Goal: Task Accomplishment & Management: Manage account settings

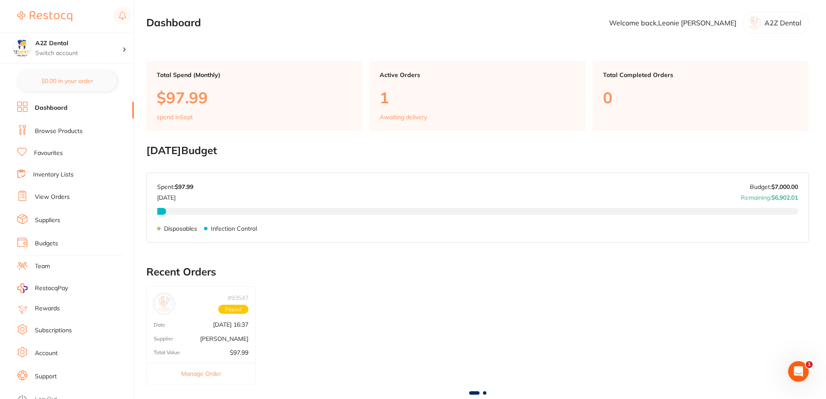
click at [68, 129] on link "Browse Products" at bounding box center [59, 131] width 48 height 9
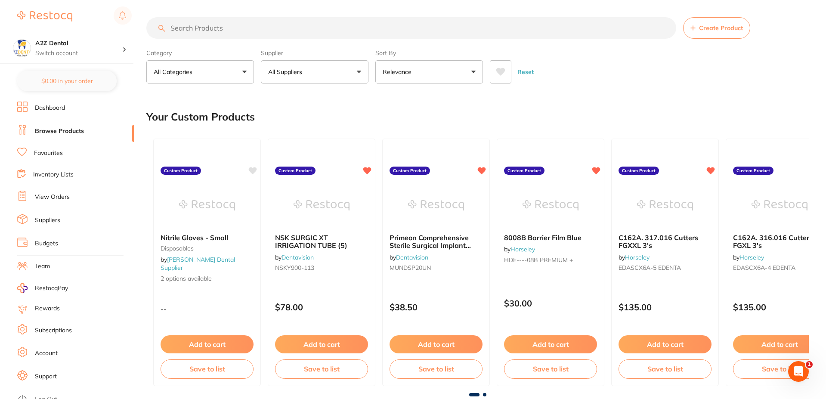
click at [321, 74] on button "All Suppliers" at bounding box center [315, 71] width 108 height 23
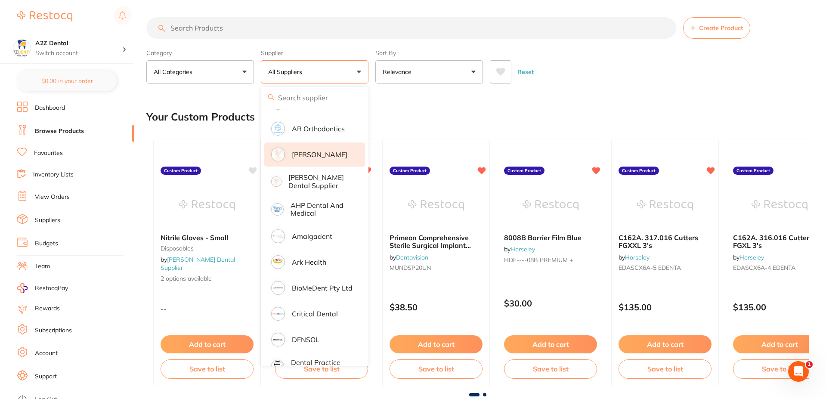
scroll to position [86, 0]
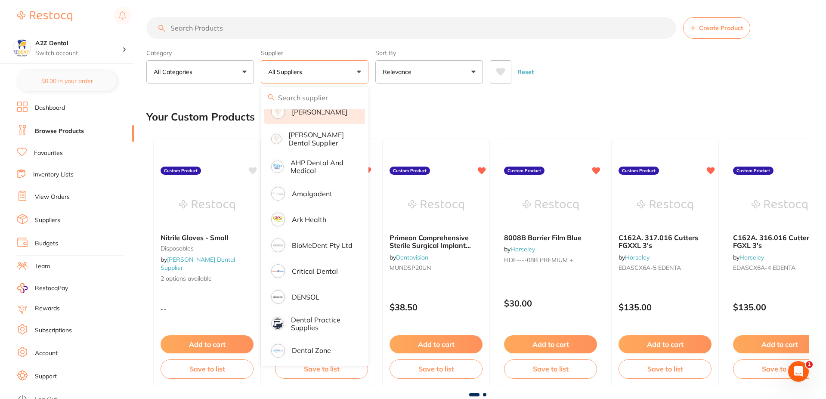
click at [317, 196] on p "Amalgadent" at bounding box center [312, 194] width 40 height 8
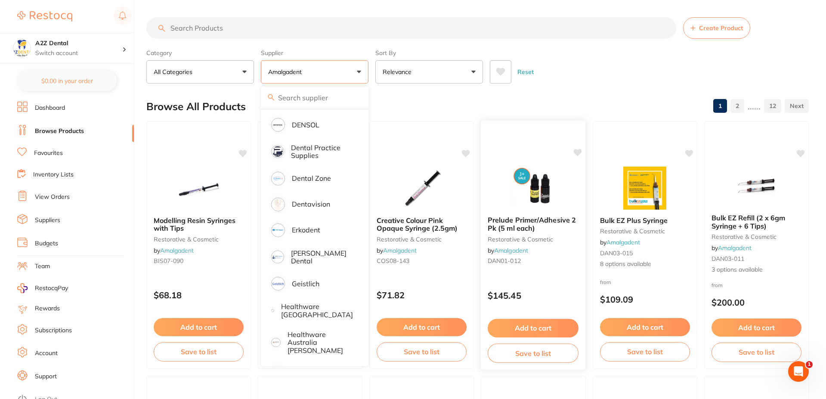
scroll to position [43, 0]
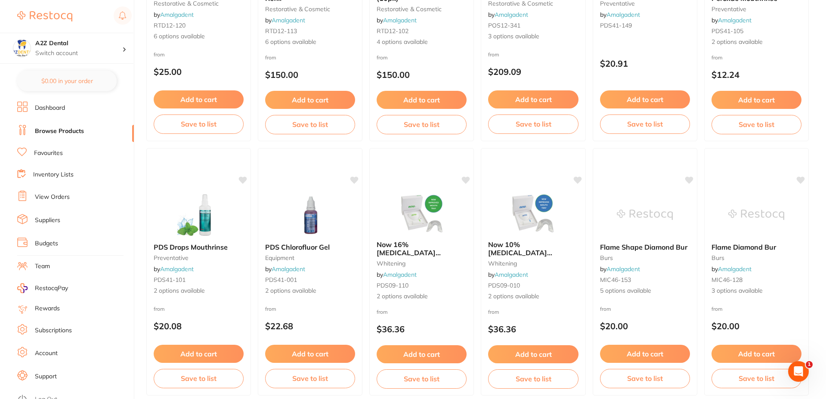
scroll to position [2050, 0]
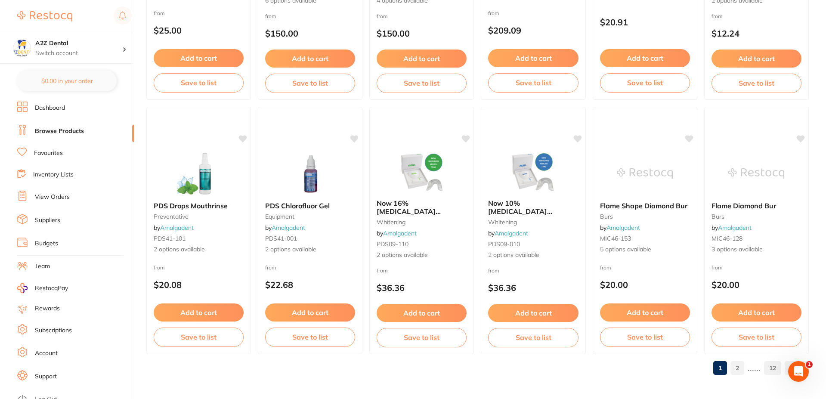
click at [741, 368] on link "2" at bounding box center [738, 368] width 14 height 17
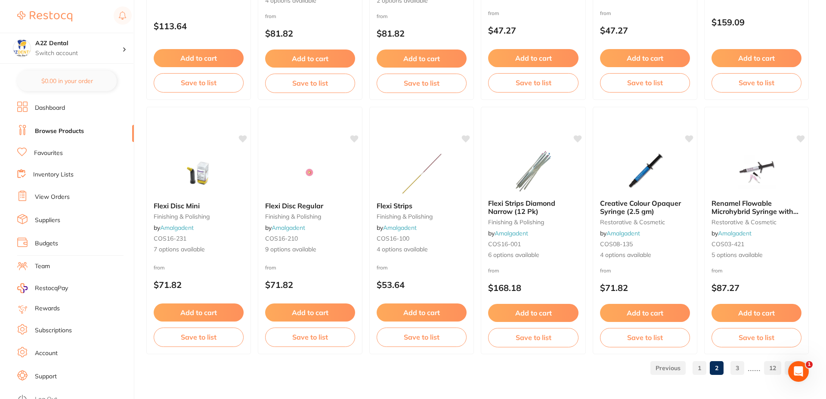
click at [738, 366] on link "3" at bounding box center [738, 368] width 14 height 17
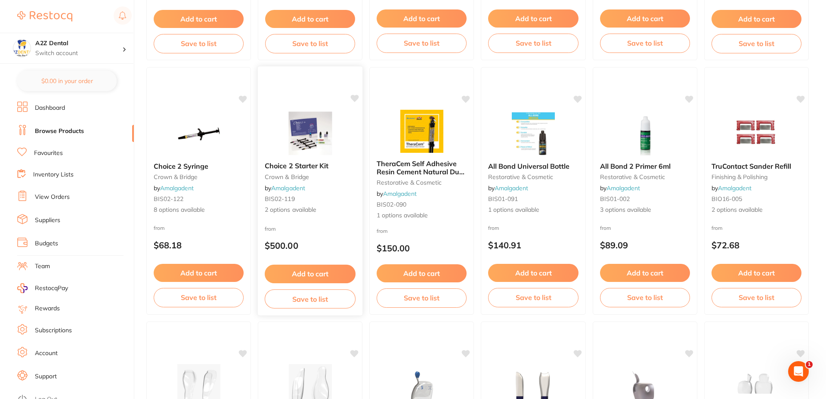
scroll to position [1335, 0]
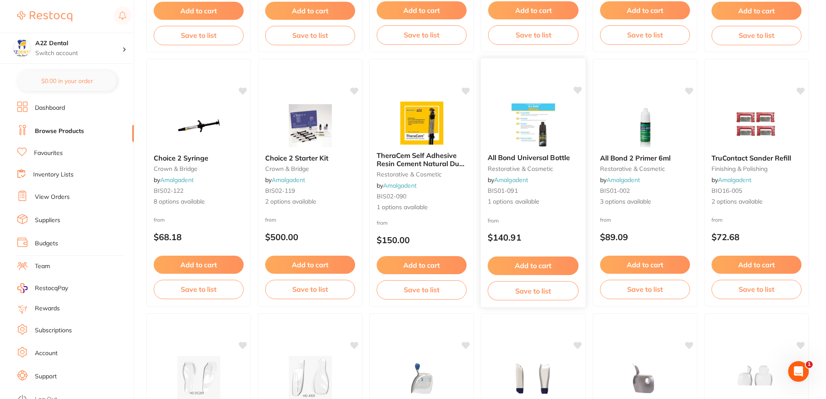
click at [507, 201] on span "1 options available" at bounding box center [533, 202] width 91 height 9
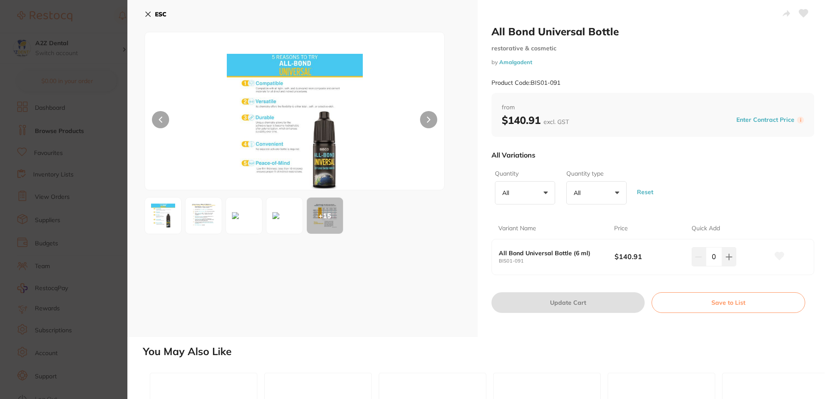
click at [150, 12] on icon at bounding box center [148, 14] width 5 height 5
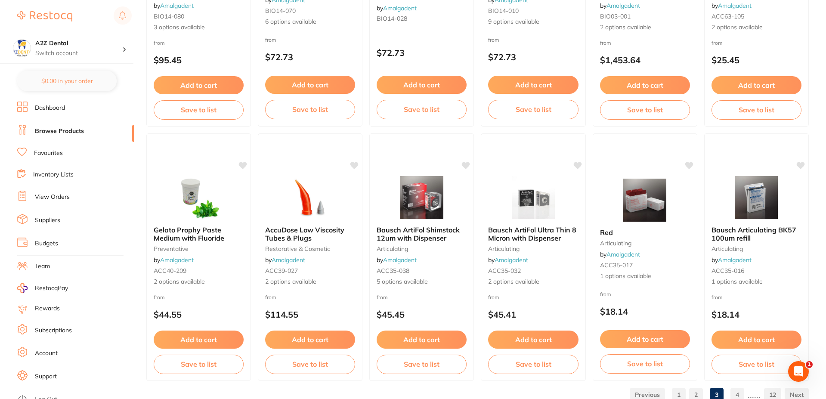
scroll to position [2050, 0]
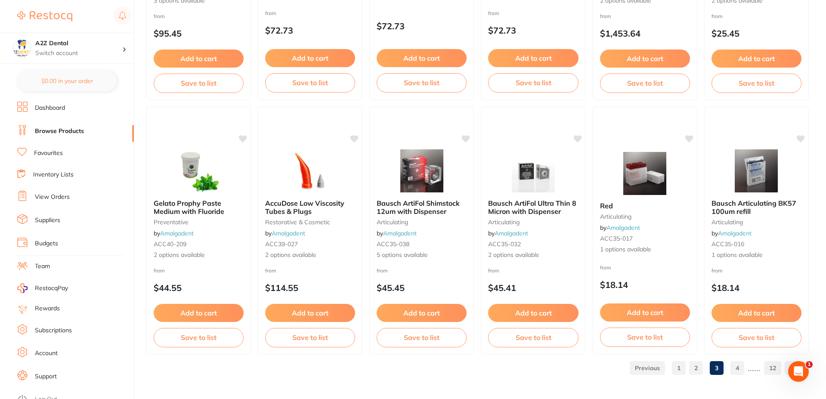
click at [741, 369] on link "4" at bounding box center [738, 368] width 14 height 17
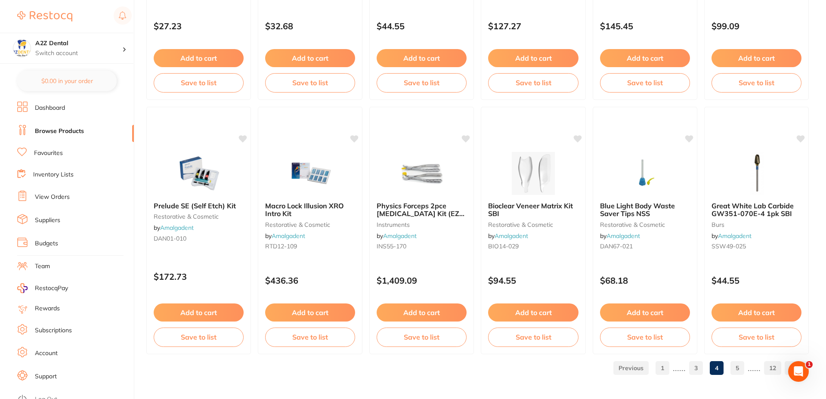
click at [739, 370] on link "5" at bounding box center [738, 368] width 14 height 17
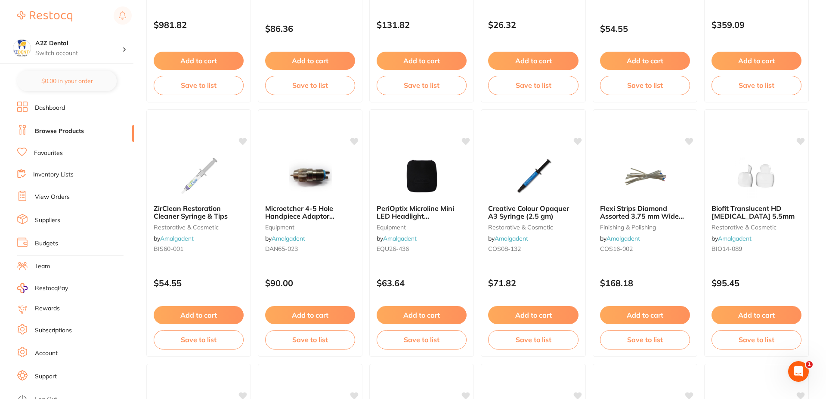
scroll to position [1808, 0]
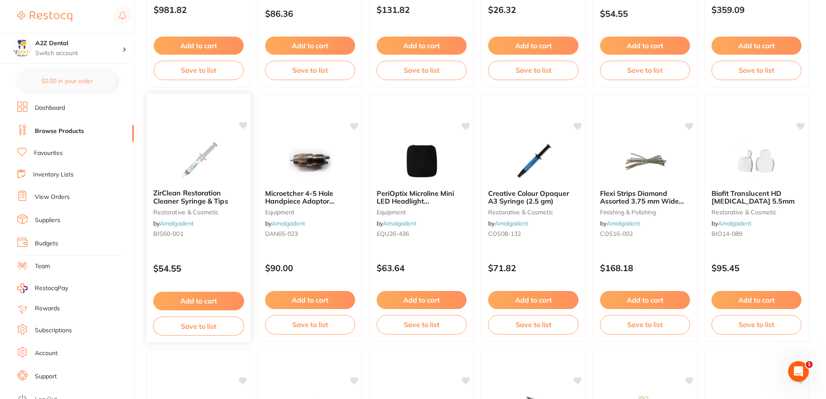
click at [201, 327] on button "Save to list" at bounding box center [198, 325] width 91 height 19
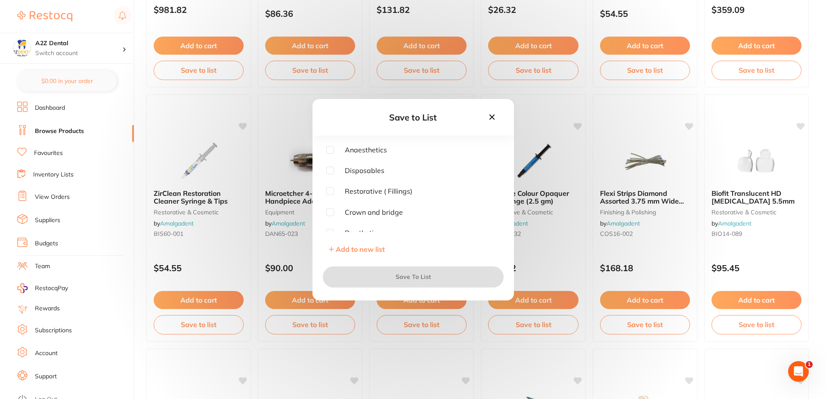
scroll to position [43, 0]
click at [330, 172] on input "checkbox" at bounding box center [330, 169] width 8 height 8
checkbox input "true"
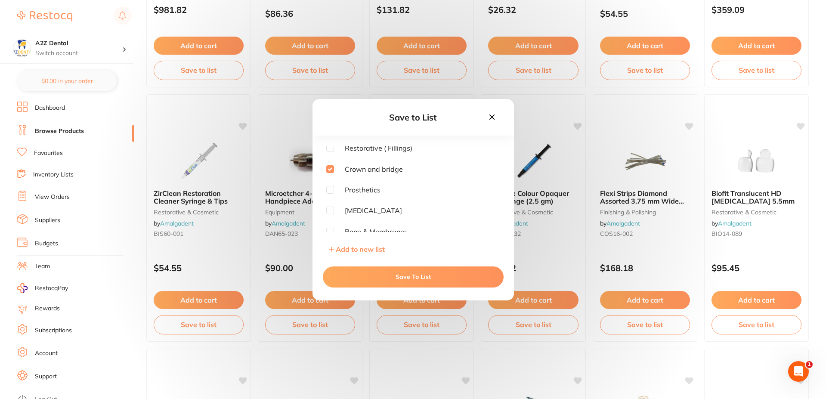
click at [406, 273] on button "Save To List" at bounding box center [413, 277] width 181 height 21
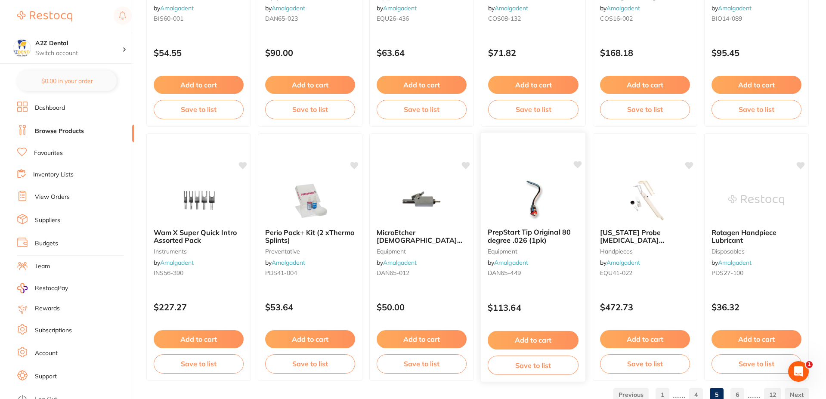
scroll to position [2050, 0]
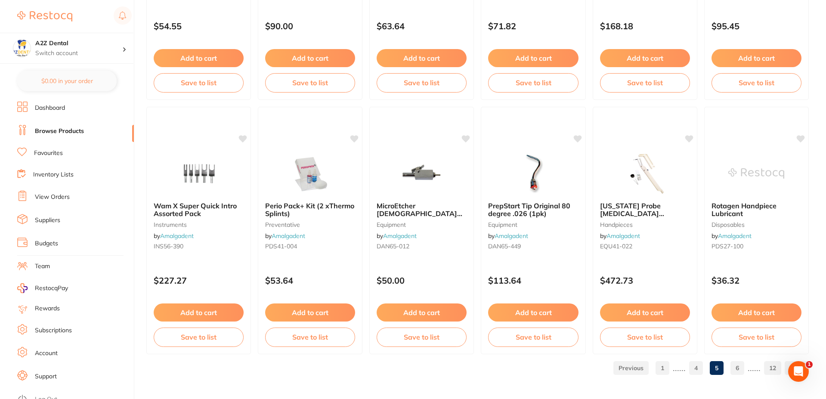
click at [737, 367] on link "6" at bounding box center [738, 368] width 14 height 17
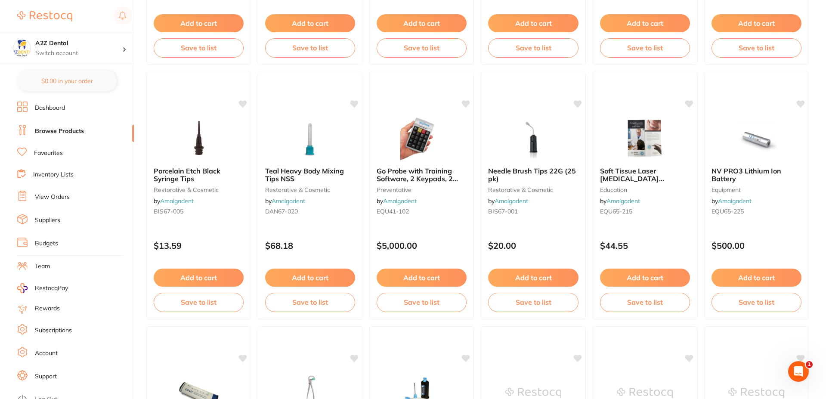
scroll to position [1593, 0]
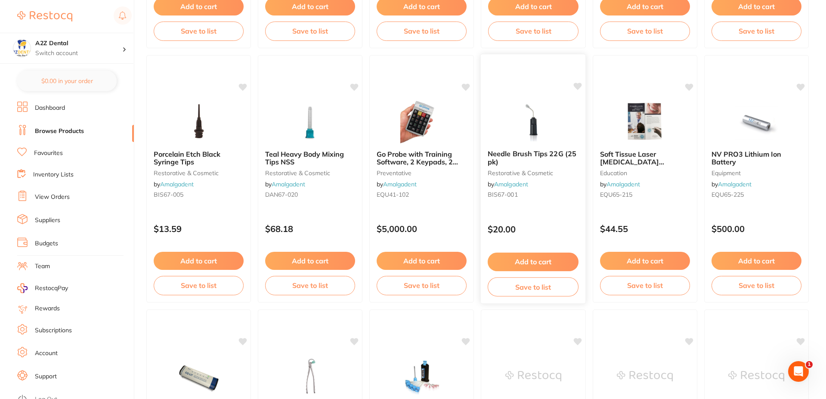
click at [533, 289] on button "Save to list" at bounding box center [533, 286] width 91 height 19
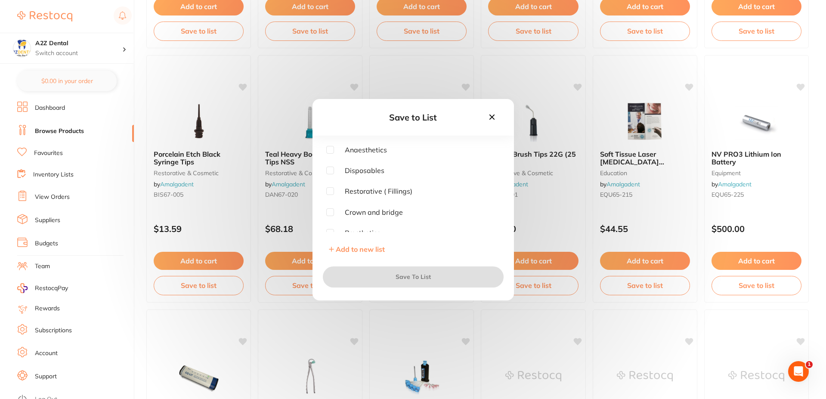
scroll to position [43, 0]
click at [329, 172] on input "checkbox" at bounding box center [330, 169] width 8 height 8
checkbox input "true"
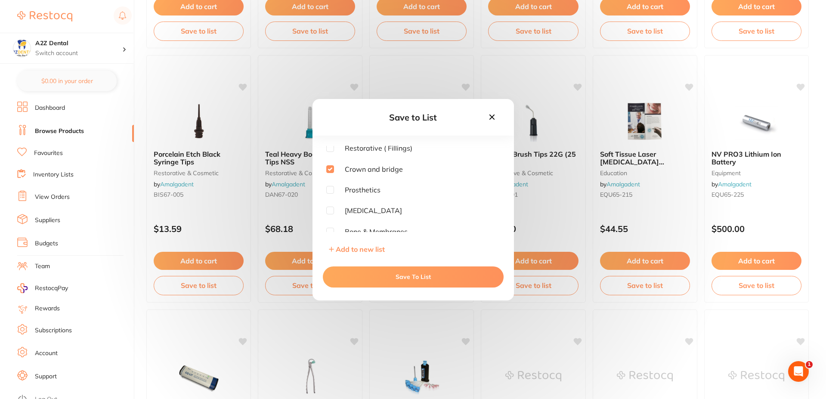
click at [409, 281] on button "Save To List" at bounding box center [413, 277] width 181 height 21
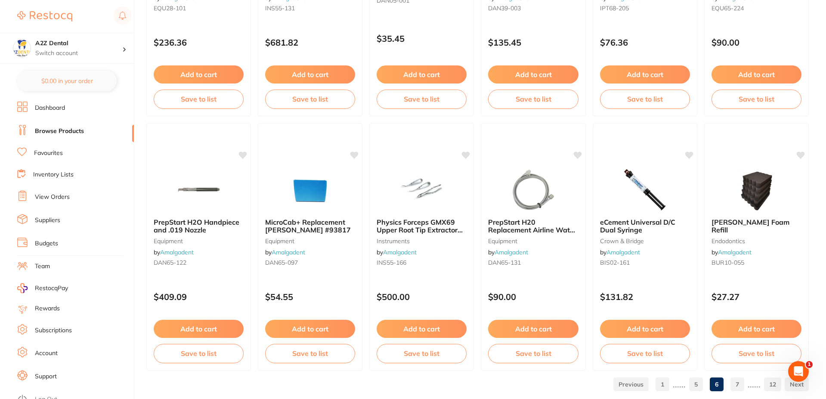
scroll to position [2050, 0]
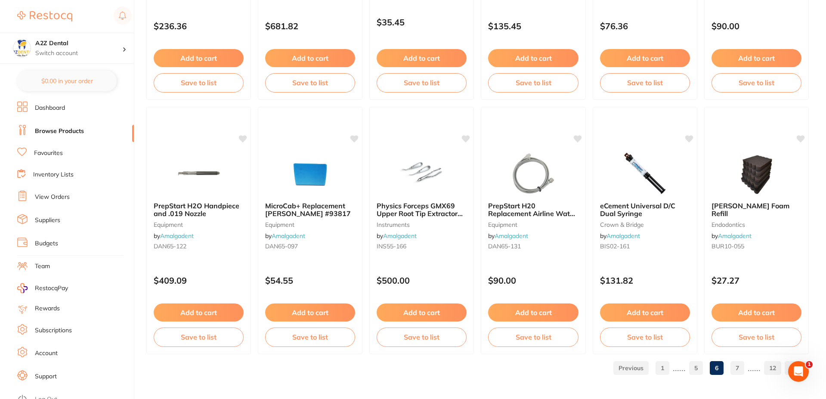
click at [740, 369] on link "7" at bounding box center [738, 368] width 14 height 17
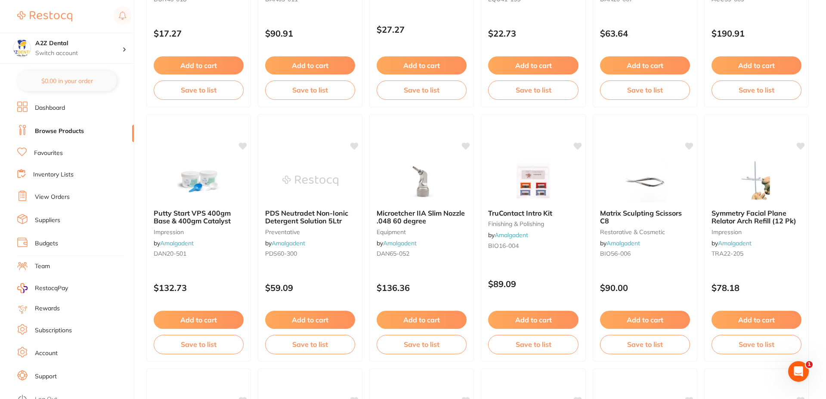
scroll to position [775, 0]
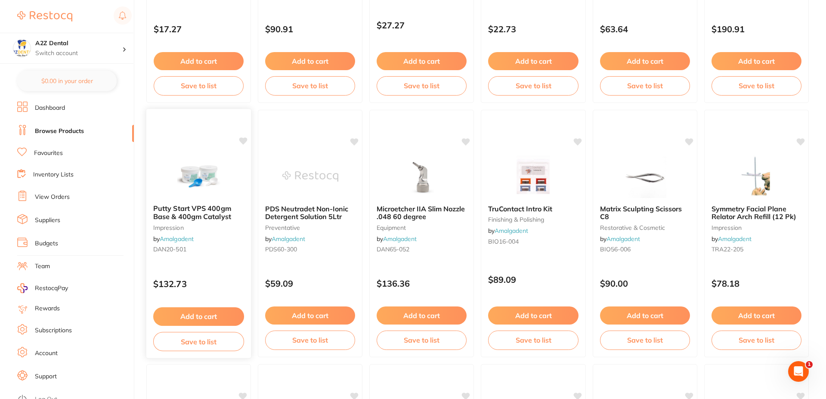
click at [207, 215] on span "Putty Start VPS 400gm Base & 400gm Catalyst" at bounding box center [192, 212] width 78 height 17
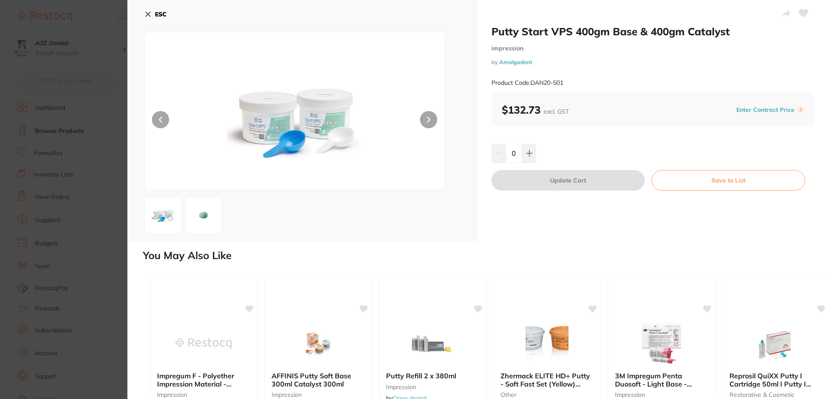
drag, startPoint x: 738, startPoint y: 178, endPoint x: 736, endPoint y: 259, distance: 81.0
click at [736, 259] on div "Putty Start VPS 400gm Base & 400gm Catalyst impression by Amalgadent Product Co…" at bounding box center [477, 199] width 701 height 399
click at [428, 121] on icon at bounding box center [429, 119] width 3 height 5
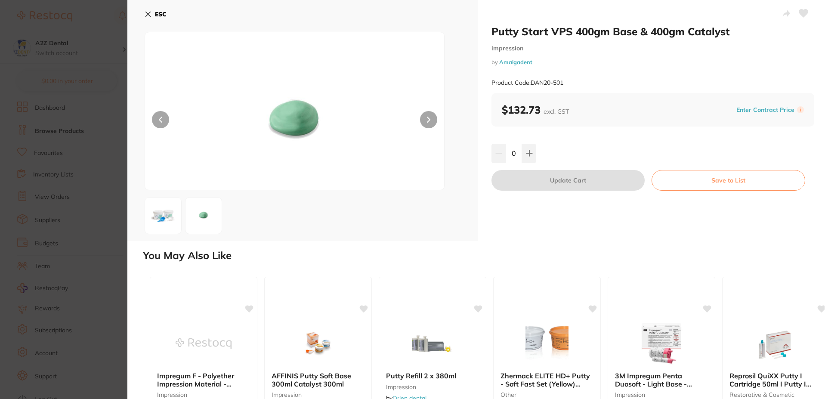
click at [429, 117] on icon at bounding box center [428, 120] width 3 height 6
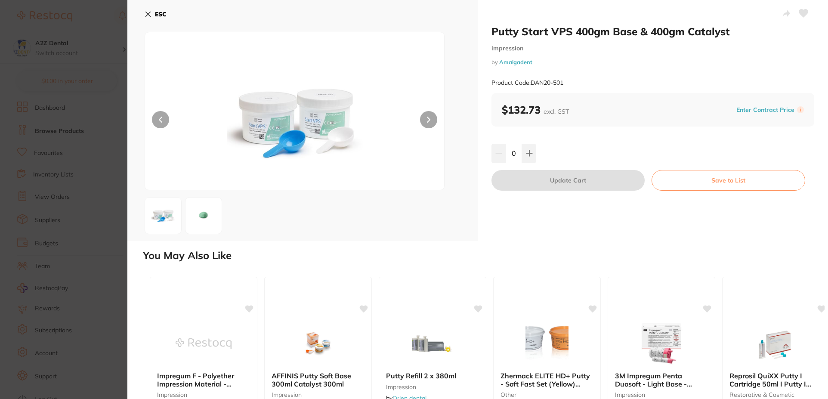
click at [429, 120] on icon at bounding box center [429, 119] width 3 height 5
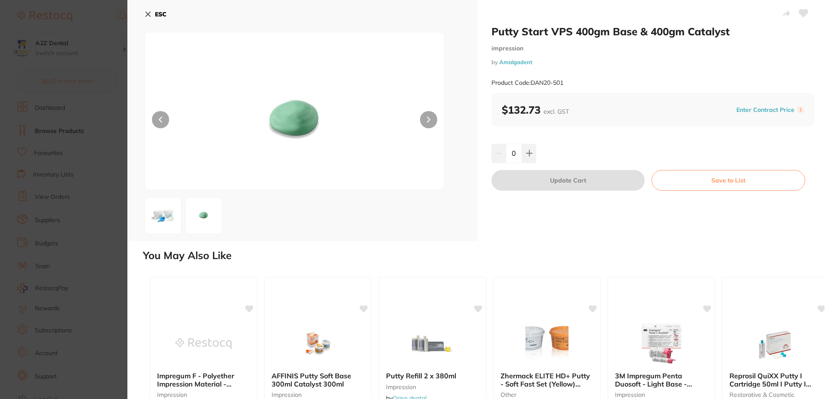
click at [429, 120] on icon at bounding box center [429, 119] width 3 height 5
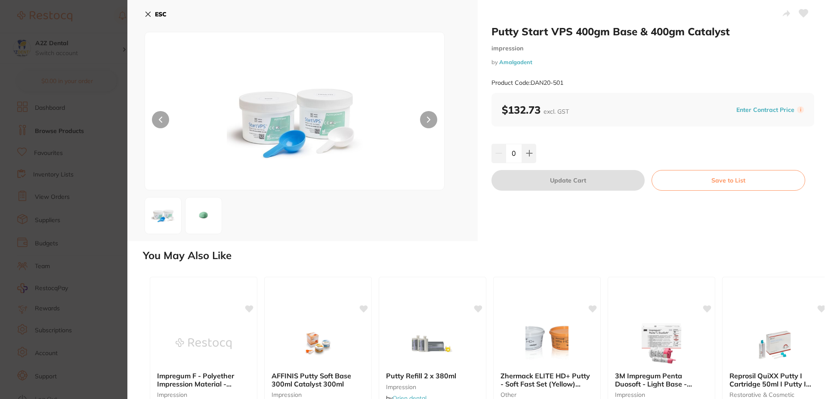
click at [429, 120] on icon at bounding box center [429, 119] width 3 height 5
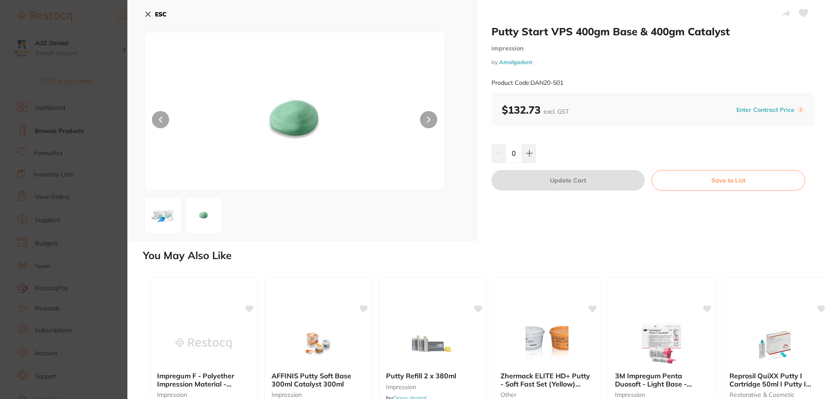
click at [429, 120] on icon at bounding box center [429, 119] width 3 height 5
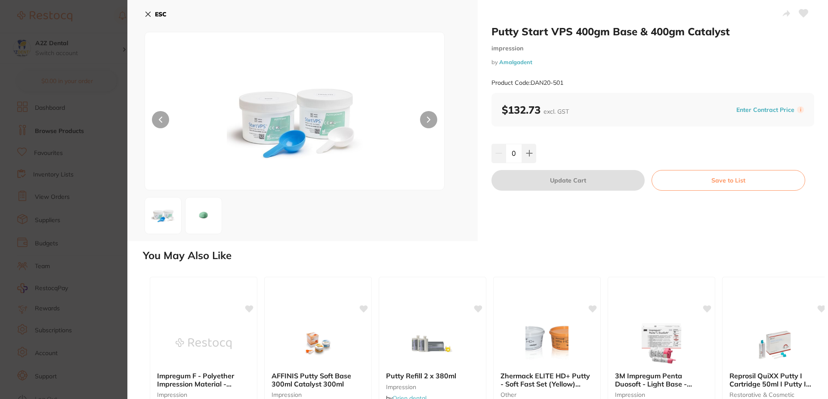
click at [731, 182] on button "Save to List" at bounding box center [729, 180] width 154 height 21
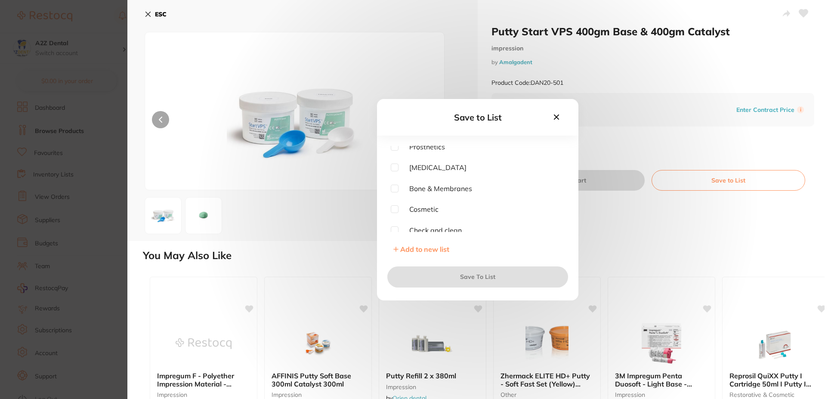
scroll to position [43, 0]
click at [394, 192] on input "checkbox" at bounding box center [395, 190] width 8 height 8
checkbox input "true"
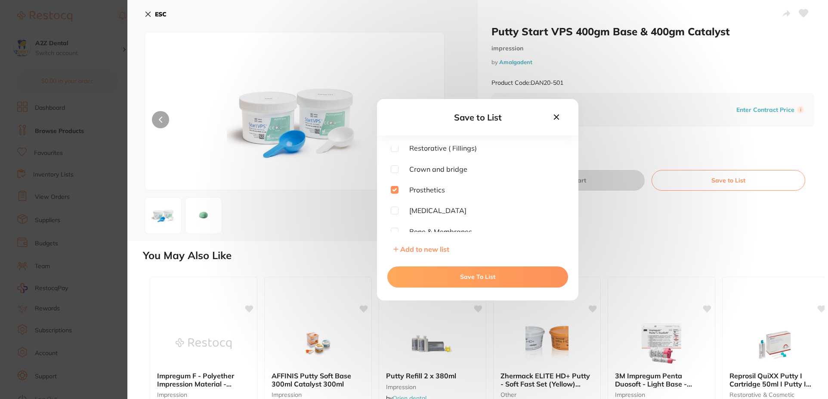
click at [484, 276] on button "Save To List" at bounding box center [478, 277] width 181 height 21
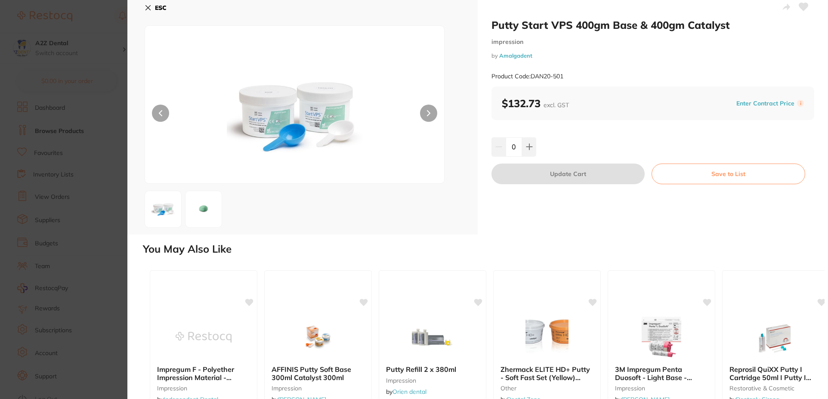
scroll to position [0, 0]
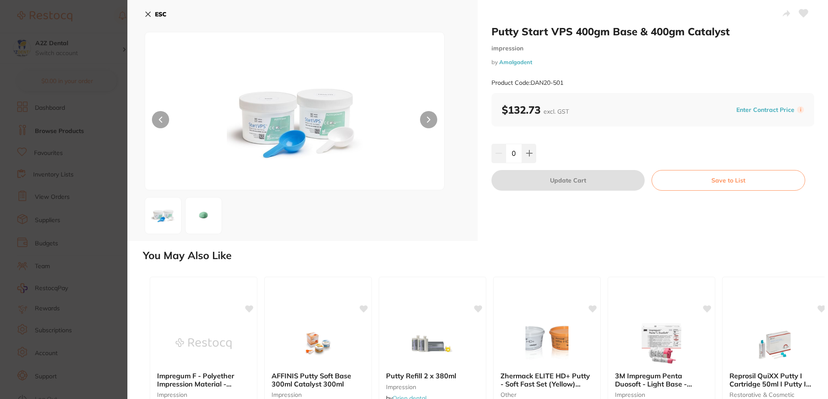
click at [149, 16] on icon at bounding box center [148, 14] width 7 height 7
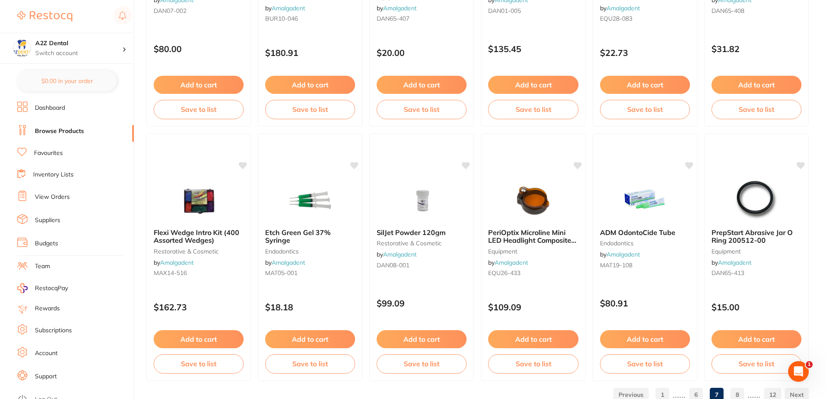
scroll to position [2050, 0]
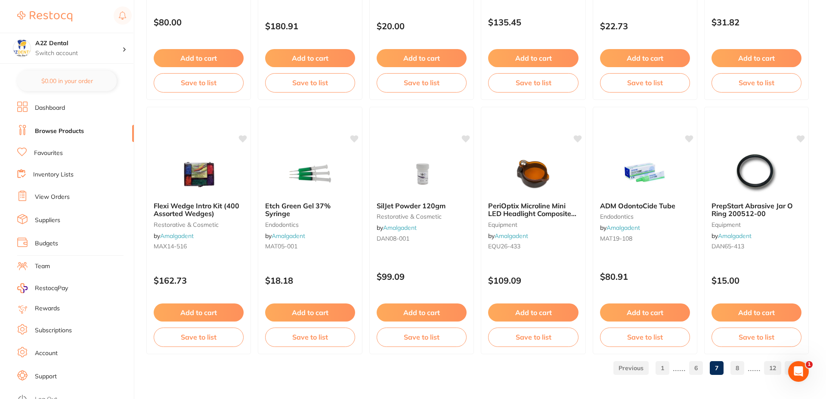
click at [741, 367] on link "8" at bounding box center [738, 368] width 14 height 17
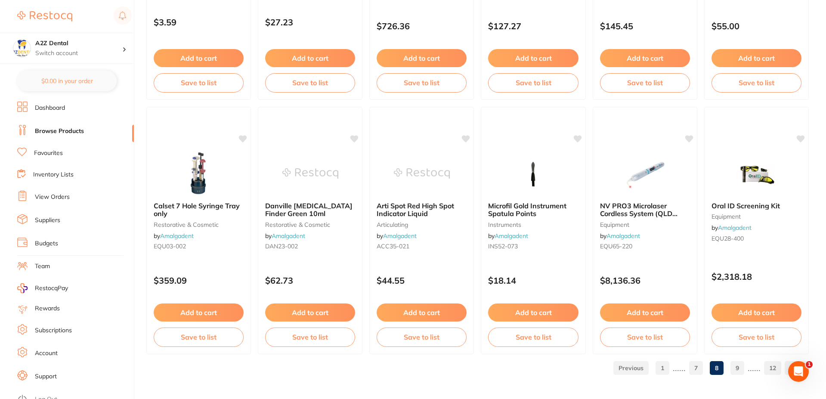
click at [737, 367] on link "9" at bounding box center [738, 368] width 14 height 17
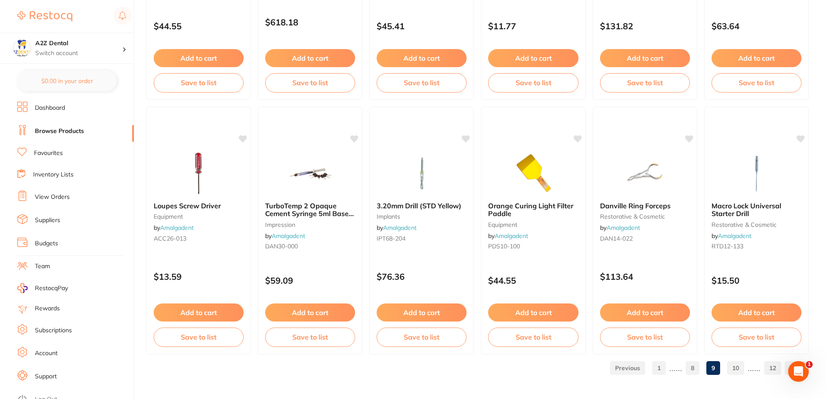
click at [736, 366] on link "10" at bounding box center [735, 368] width 17 height 17
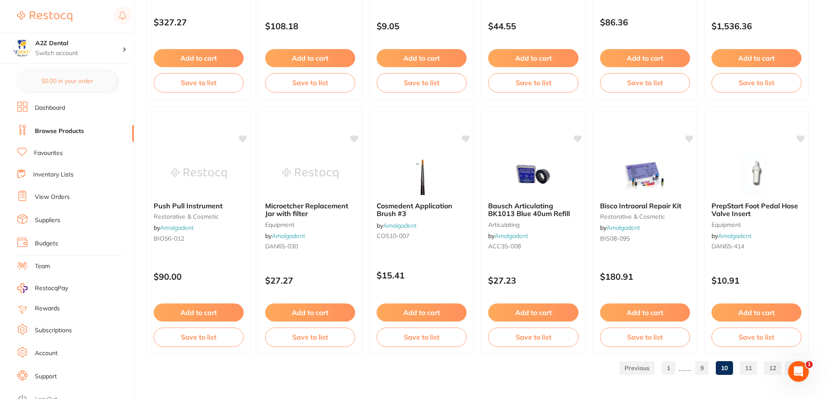
click at [746, 365] on link "11" at bounding box center [748, 368] width 17 height 17
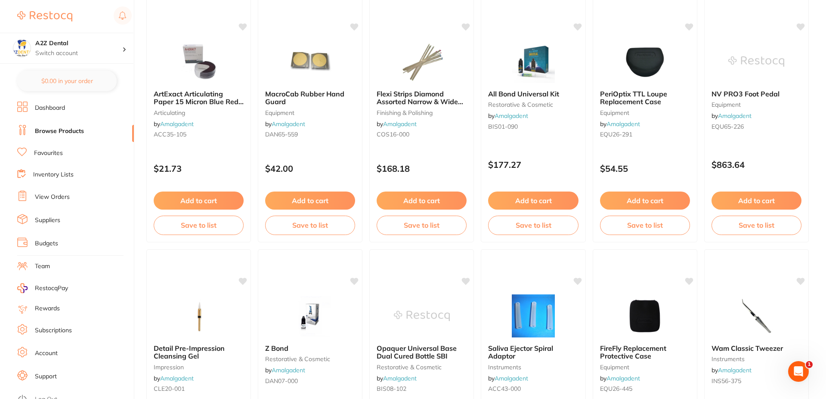
scroll to position [0, 0]
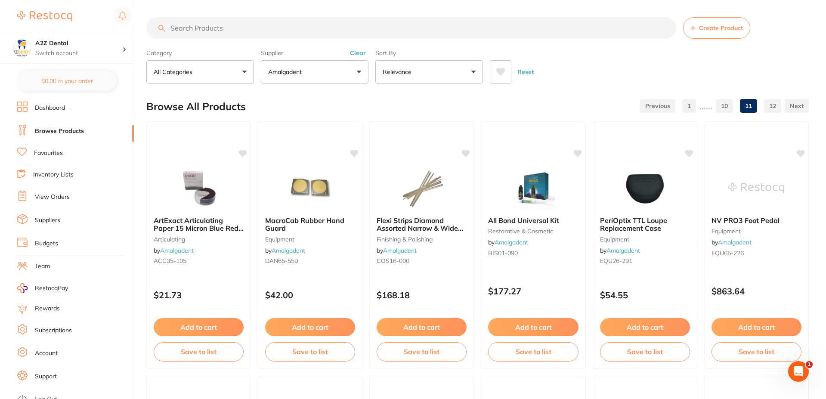
click at [435, 71] on button "Relevance" at bounding box center [429, 71] width 108 height 23
click at [227, 74] on button "All Categories" at bounding box center [200, 71] width 108 height 23
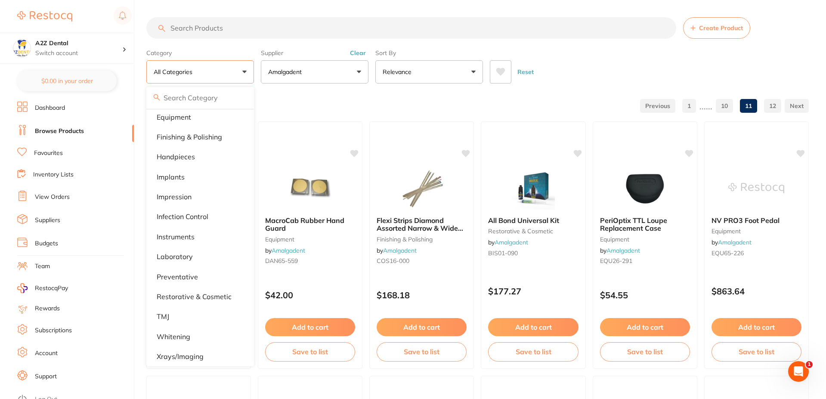
scroll to position [153, 0]
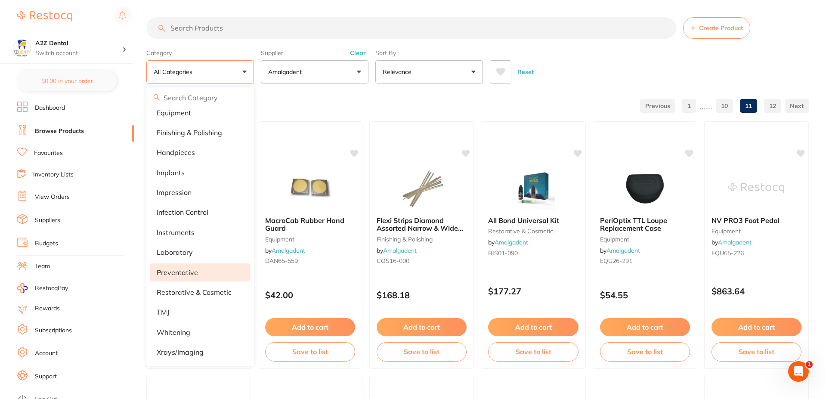
click at [174, 269] on p "preventative" at bounding box center [177, 273] width 41 height 8
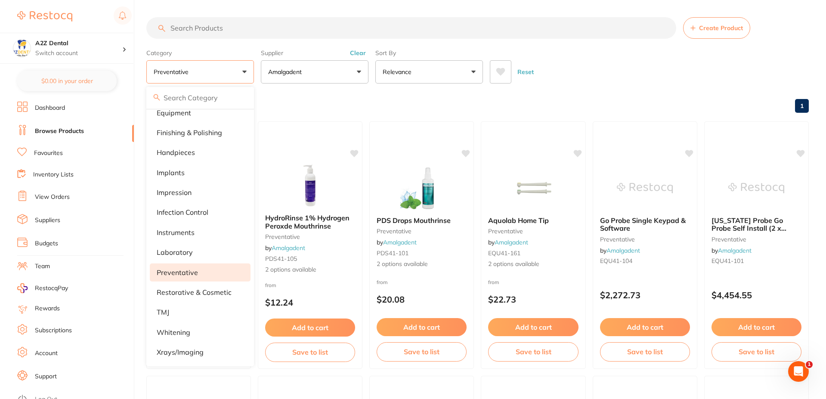
scroll to position [0, 0]
click at [450, 99] on div "Browse All Products 1" at bounding box center [477, 106] width 663 height 29
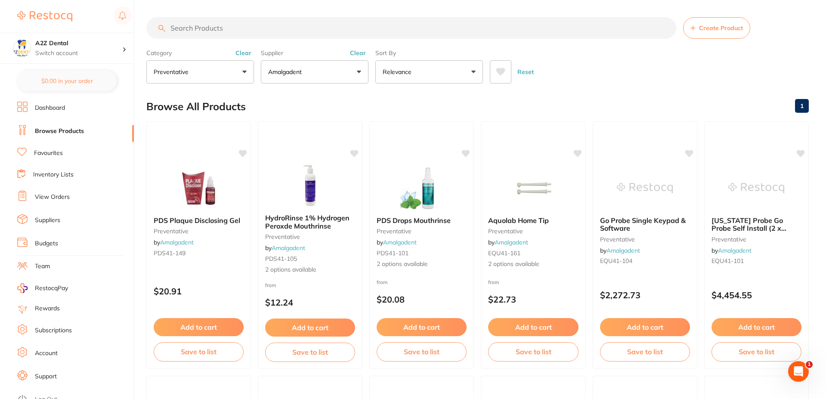
click at [245, 52] on button "Clear" at bounding box center [243, 53] width 21 height 8
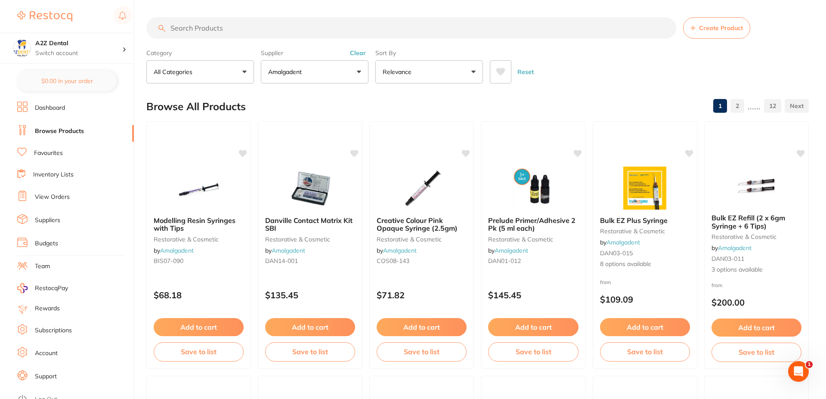
click at [245, 69] on button "All Categories" at bounding box center [200, 71] width 108 height 23
type input "fluorodose"
click at [328, 94] on div "Browse All Products 1 2 ...... 12" at bounding box center [477, 106] width 663 height 29
click at [359, 72] on button "Amalgadent" at bounding box center [315, 71] width 108 height 23
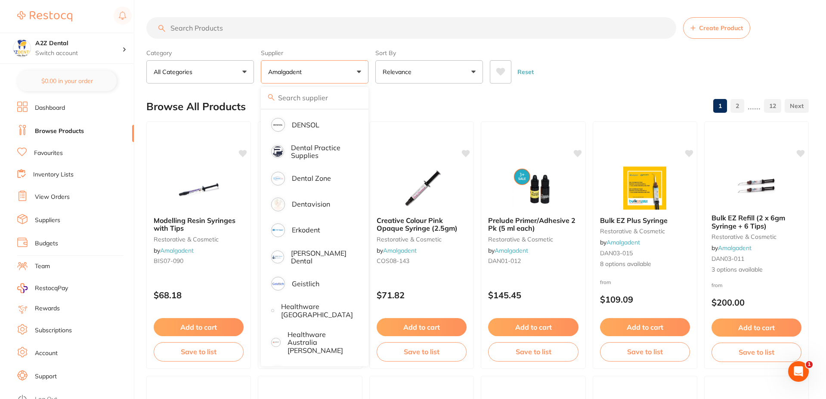
click at [465, 101] on div "Browse All Products 1 2 ...... 12" at bounding box center [477, 106] width 663 height 29
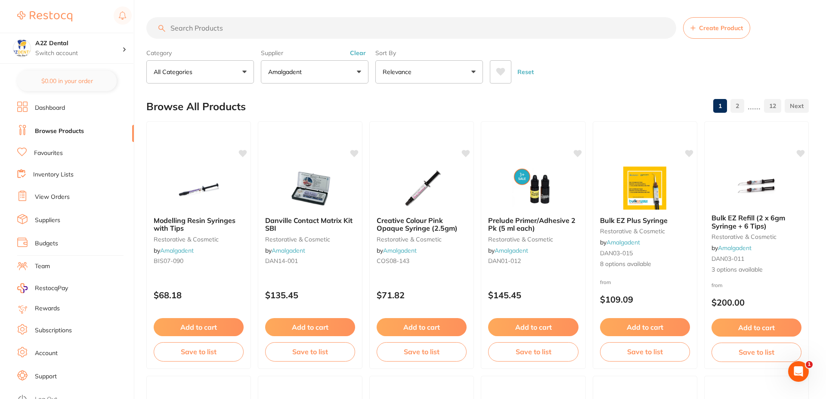
click at [360, 68] on button "Amalgadent" at bounding box center [315, 71] width 108 height 23
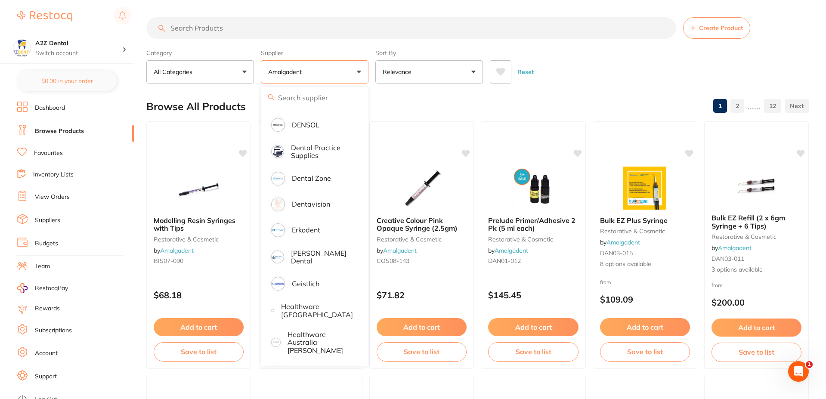
click at [298, 95] on input "search" at bounding box center [315, 98] width 108 height 22
click at [476, 102] on div "Browse All Products 1 2 ...... 12" at bounding box center [477, 106] width 663 height 29
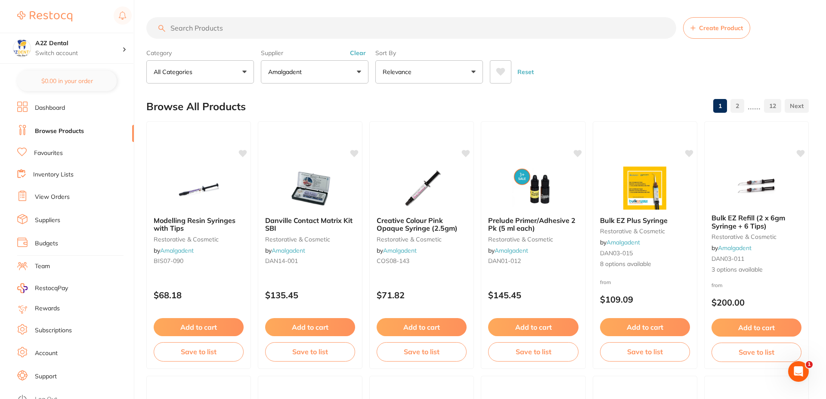
click at [242, 70] on button "All Categories" at bounding box center [200, 71] width 108 height 23
click at [187, 125] on strong "All Categories" at bounding box center [180, 124] width 46 height 8
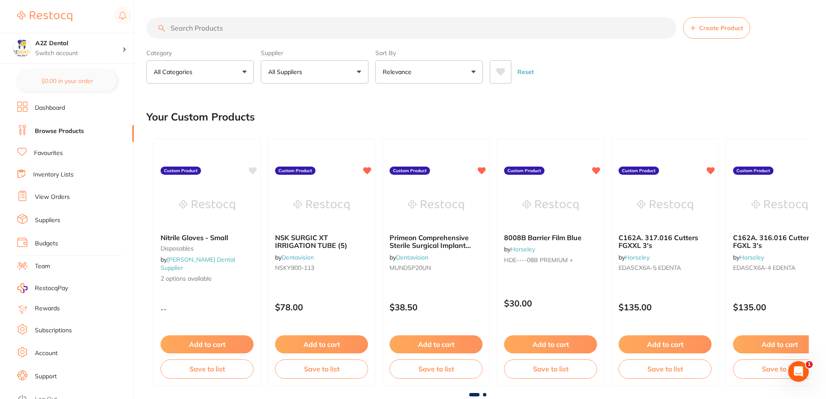
click at [185, 68] on p "All Categories" at bounding box center [175, 72] width 42 height 9
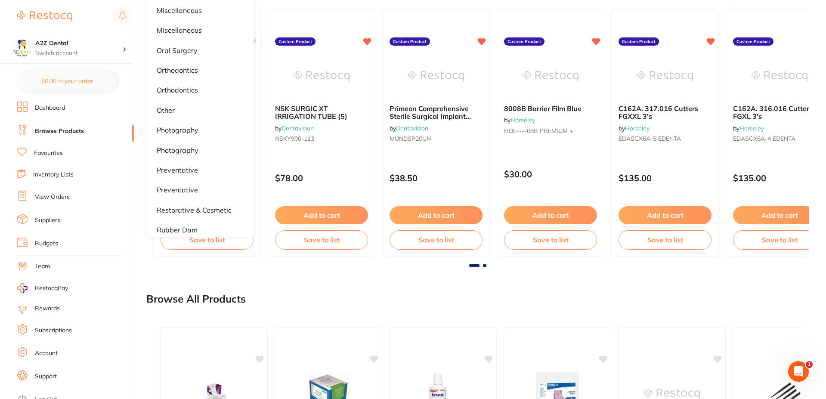
scroll to position [583, 0]
click at [164, 130] on p "other" at bounding box center [166, 131] width 18 height 8
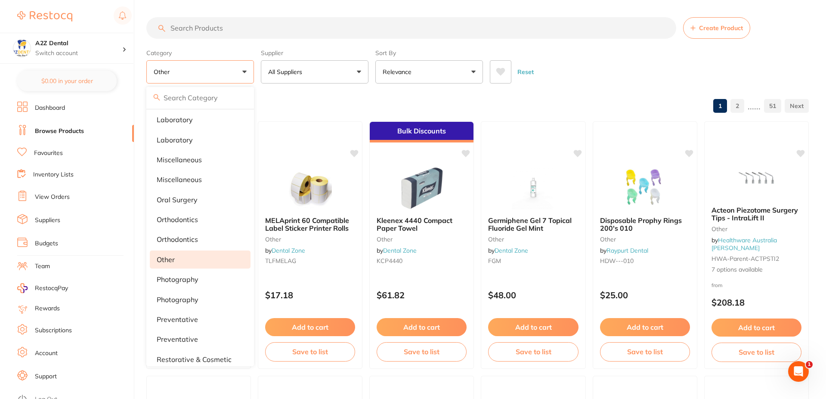
scroll to position [0, 0]
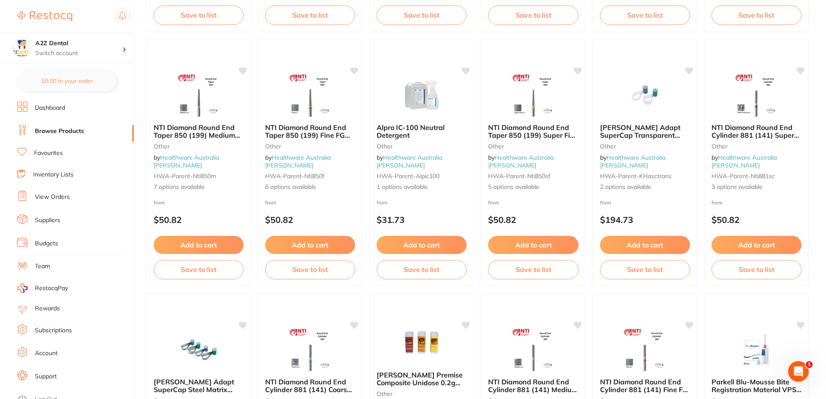
scroll to position [1852, 0]
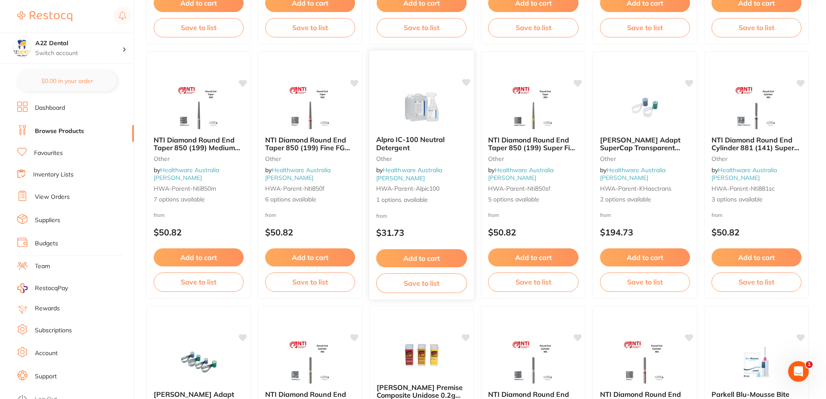
click at [399, 200] on span "1 options available" at bounding box center [421, 199] width 91 height 9
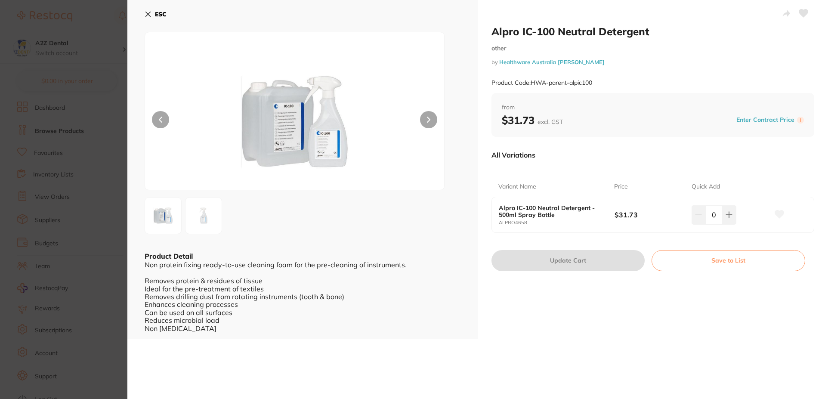
click at [149, 16] on icon at bounding box center [148, 14] width 7 height 7
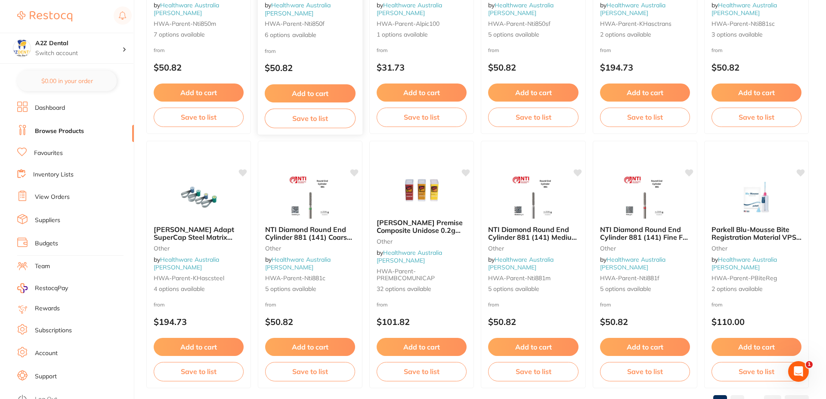
scroll to position [2050, 0]
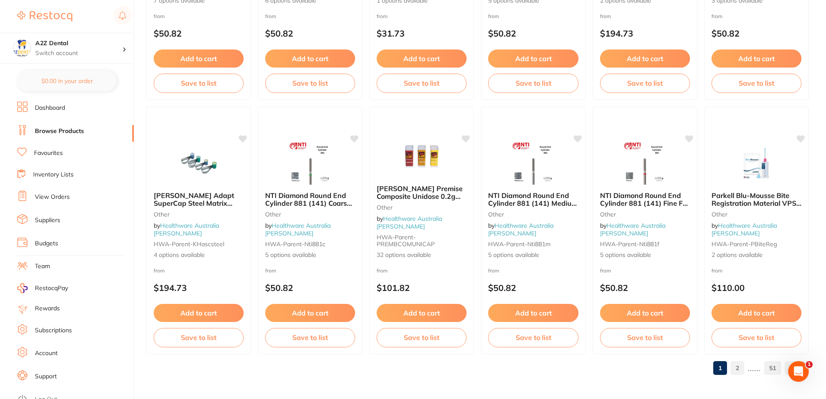
click at [738, 366] on link "2" at bounding box center [738, 368] width 14 height 17
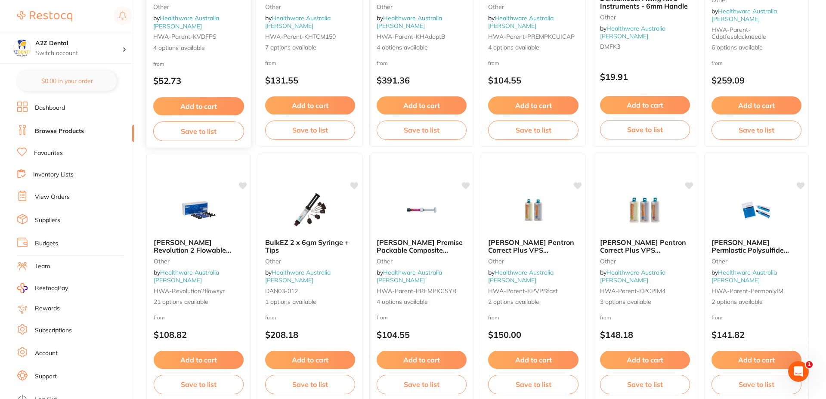
scroll to position [732, 0]
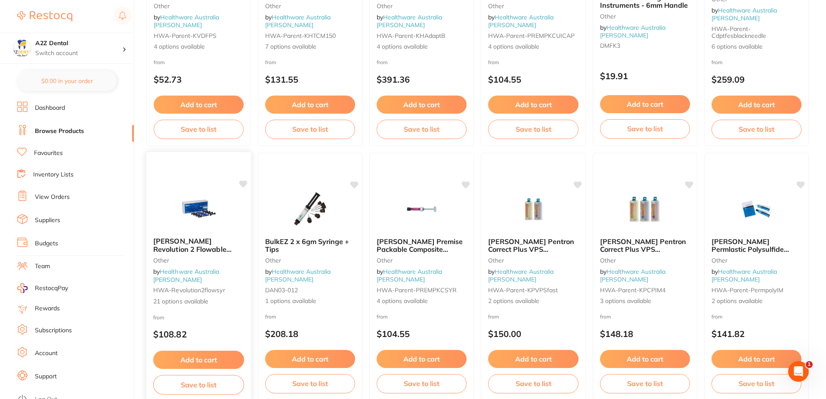
click at [173, 301] on span "21 options available" at bounding box center [198, 301] width 91 height 9
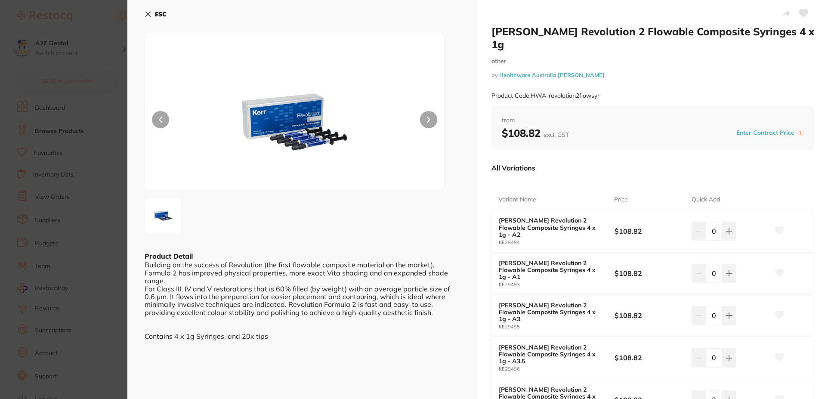
click at [148, 13] on icon at bounding box center [148, 14] width 5 height 5
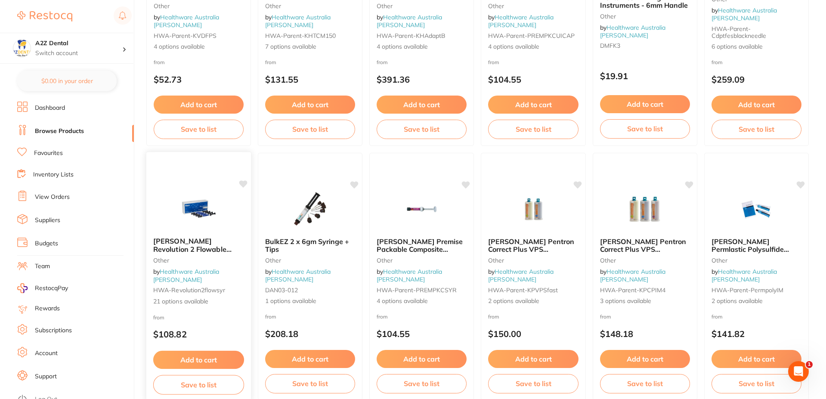
scroll to position [775, 0]
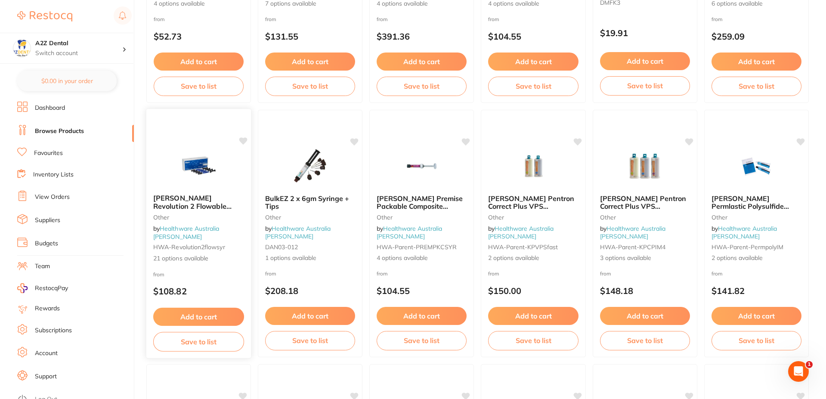
click at [192, 342] on button "Save to list" at bounding box center [198, 341] width 91 height 19
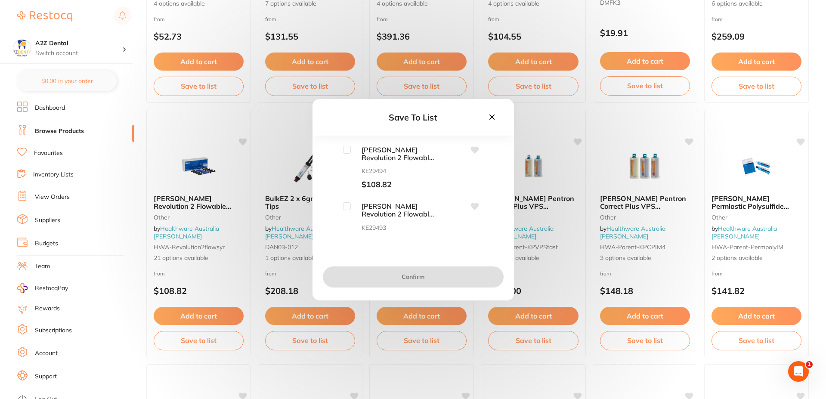
scroll to position [732, 0]
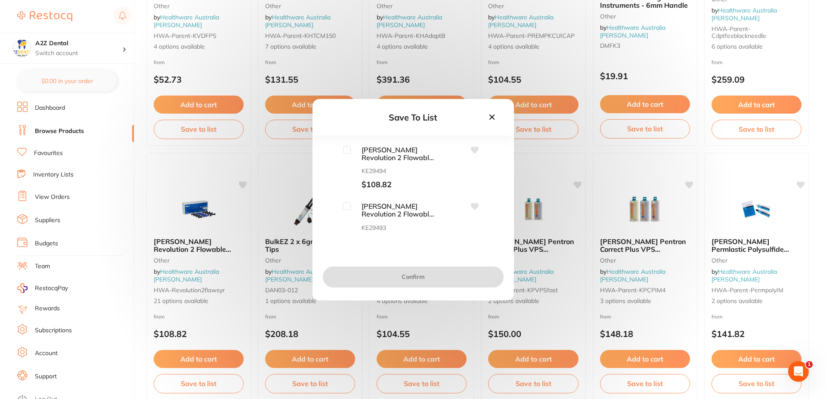
click at [490, 113] on icon at bounding box center [491, 116] width 9 height 9
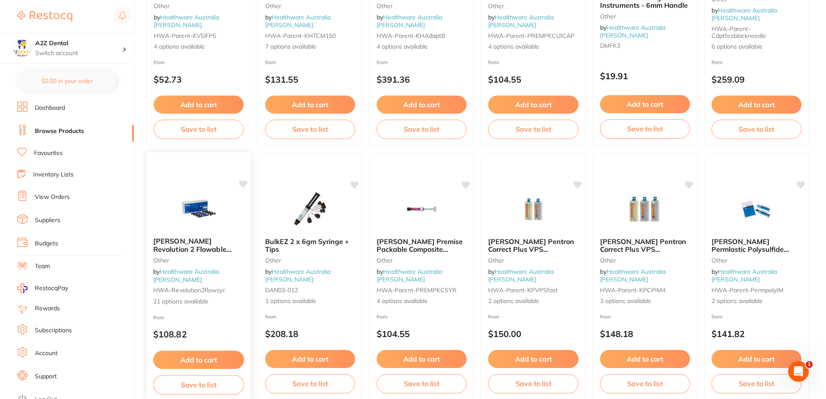
click at [180, 302] on span "21 options available" at bounding box center [198, 301] width 91 height 9
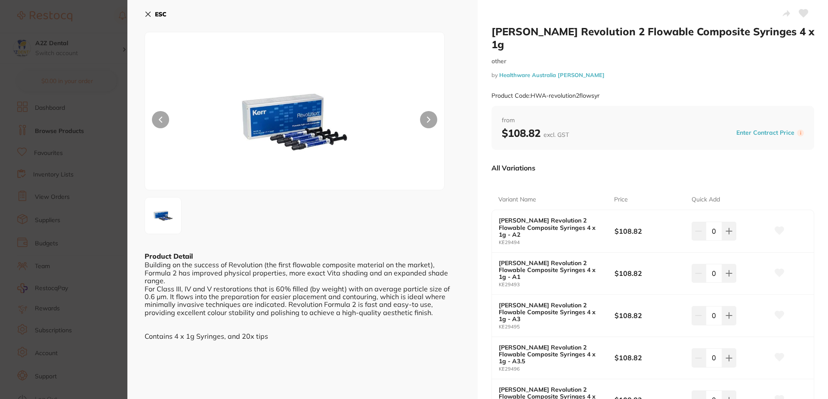
click at [147, 12] on icon at bounding box center [148, 14] width 7 height 7
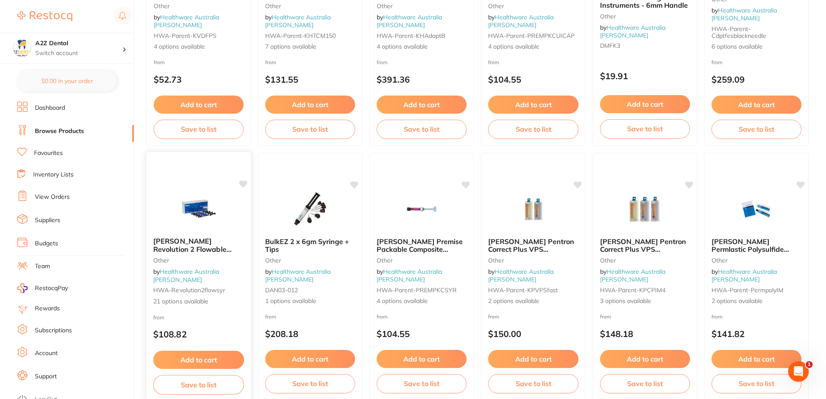
click at [189, 384] on button "Save to list" at bounding box center [198, 384] width 91 height 19
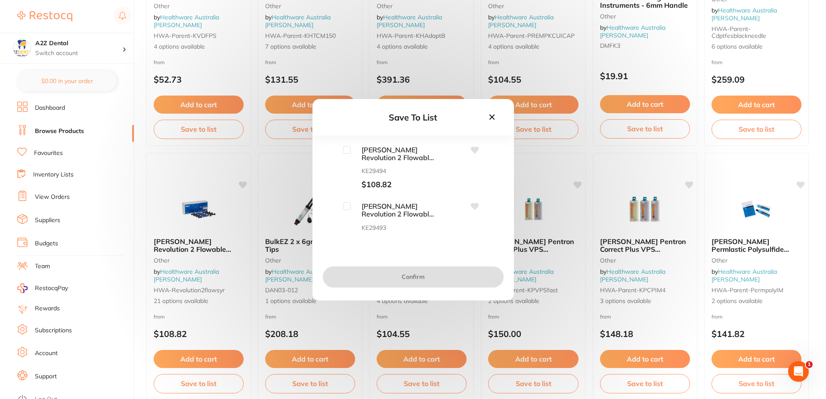
click at [346, 152] on input "checkbox" at bounding box center [347, 150] width 8 height 8
checkbox input "true"
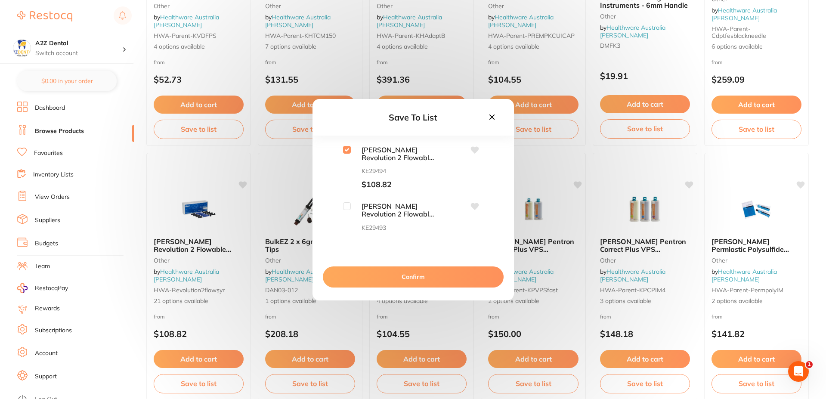
click at [417, 277] on button "Confirm" at bounding box center [413, 277] width 181 height 21
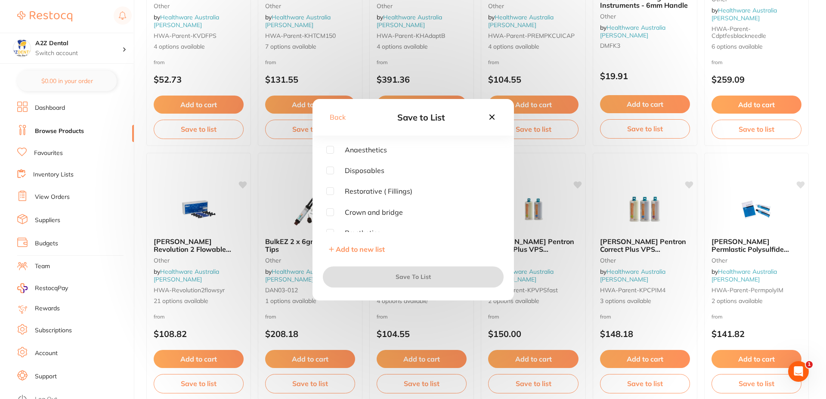
click at [332, 190] on input "checkbox" at bounding box center [330, 191] width 8 height 8
checkbox input "true"
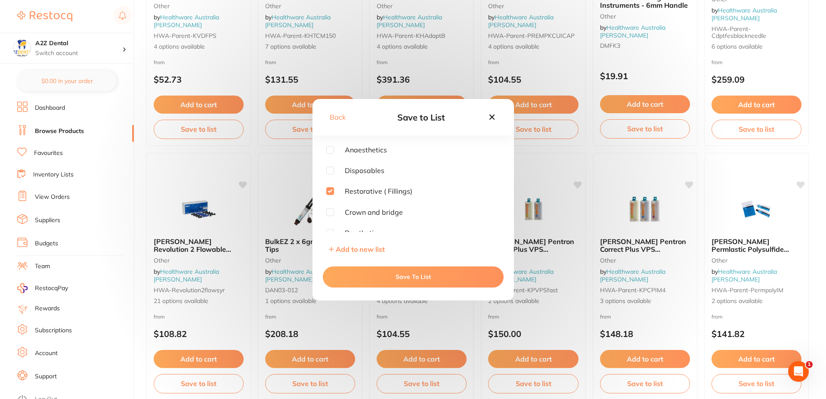
click at [420, 281] on button "Save To List" at bounding box center [413, 277] width 181 height 21
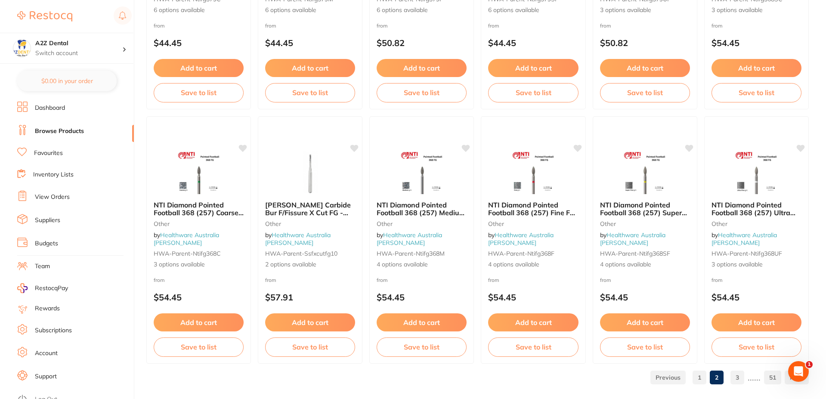
scroll to position [2050, 0]
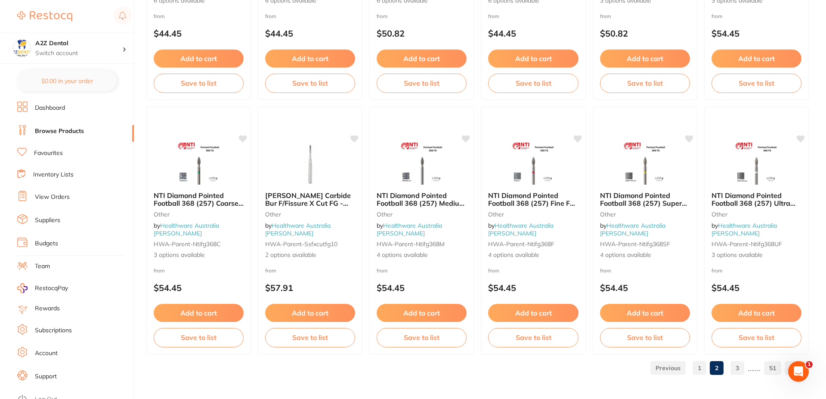
click at [739, 369] on link "3" at bounding box center [738, 368] width 14 height 17
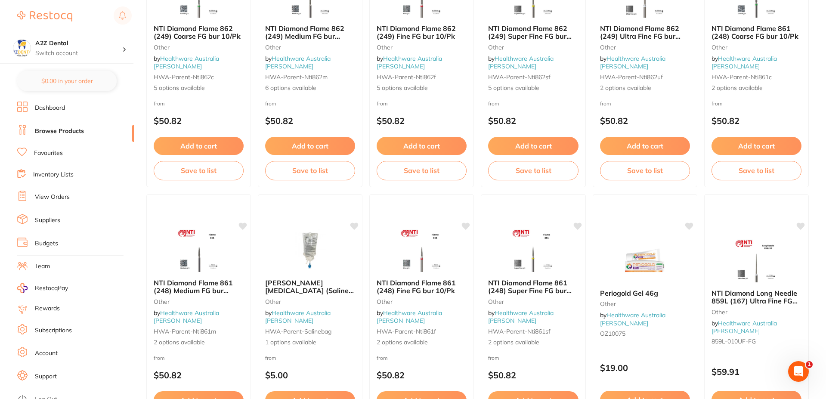
scroll to position [1206, 0]
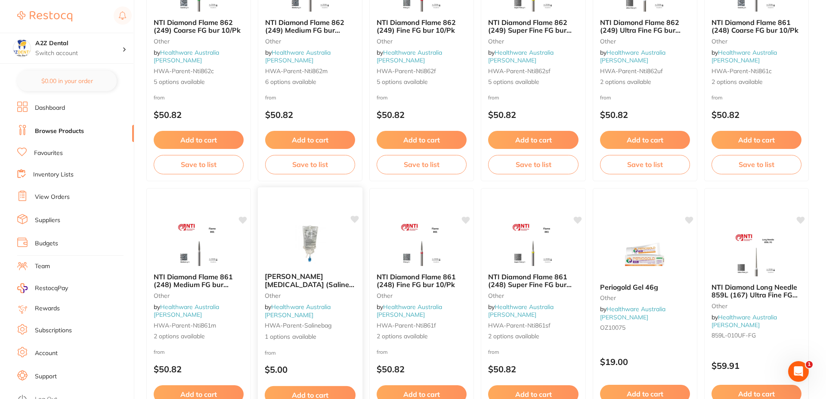
click at [301, 338] on span "1 options available" at bounding box center [310, 336] width 91 height 9
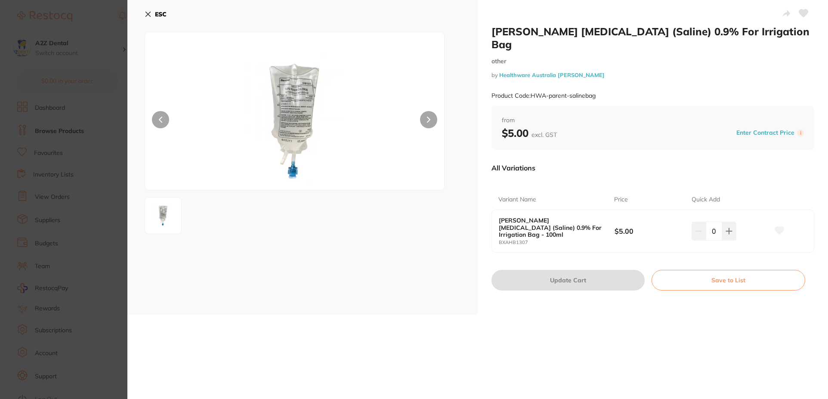
click at [428, 118] on icon at bounding box center [429, 119] width 3 height 5
click at [150, 10] on button "ESC" at bounding box center [156, 14] width 22 height 15
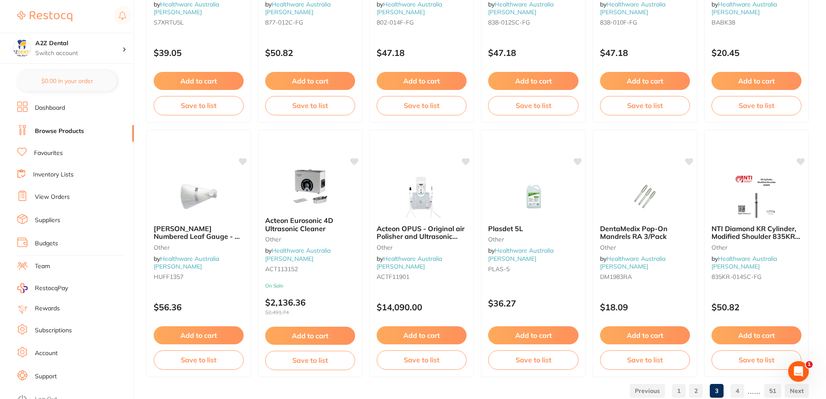
scroll to position [2050, 0]
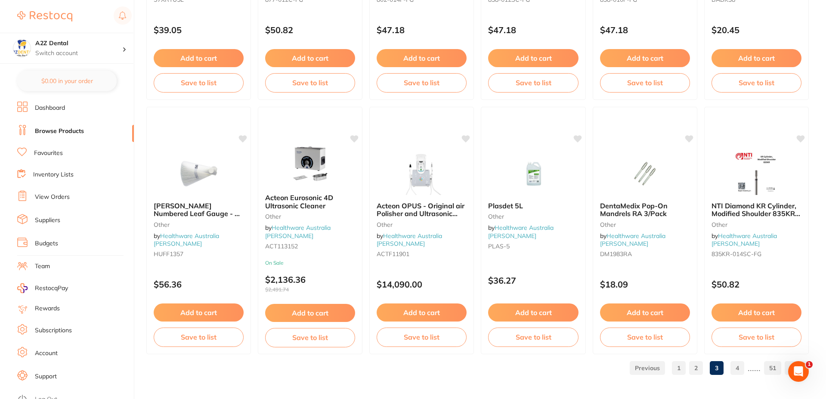
click at [741, 366] on link "4" at bounding box center [738, 368] width 14 height 17
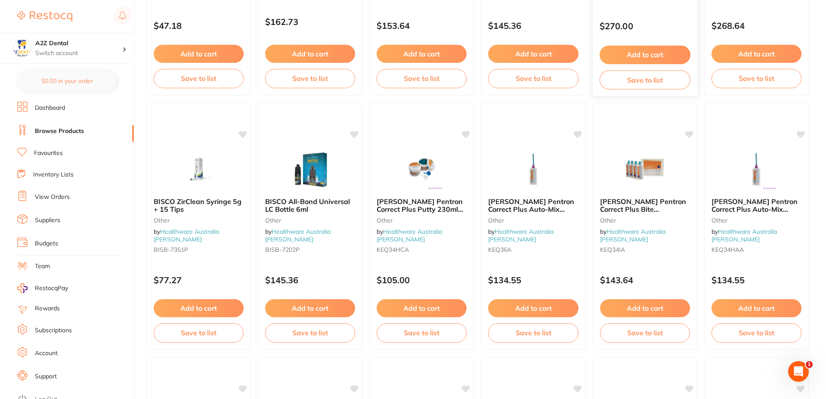
scroll to position [258, 0]
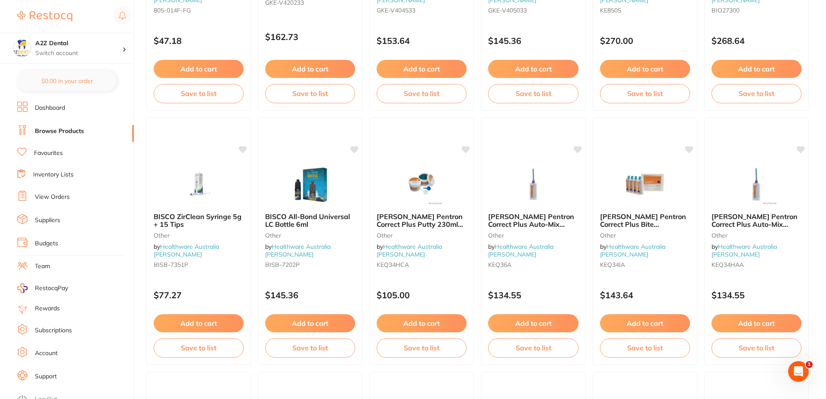
click at [48, 172] on link "Inventory Lists" at bounding box center [53, 175] width 40 height 9
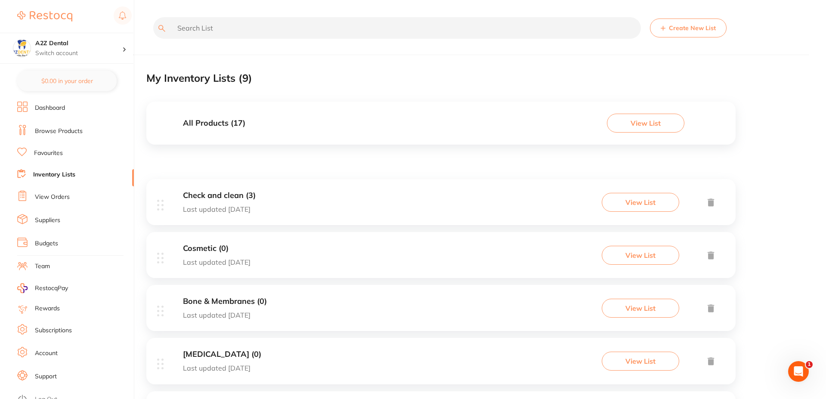
click at [692, 26] on button "Create New List" at bounding box center [688, 28] width 77 height 19
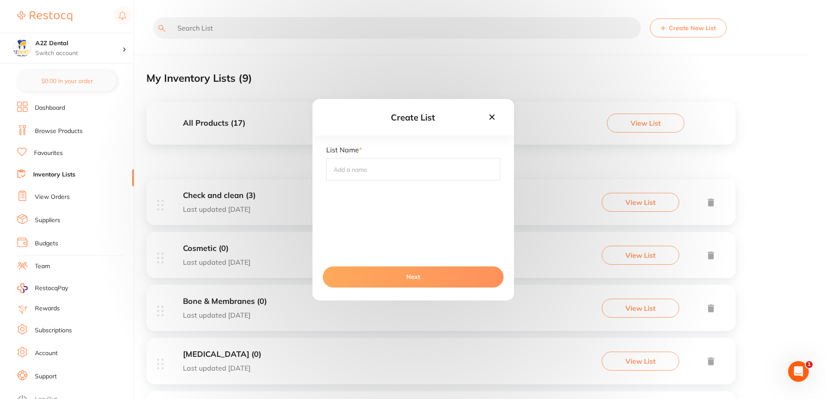
click at [377, 170] on input "text" at bounding box center [413, 169] width 174 height 22
type input "Autoclave ( sterilizer)"
click at [432, 273] on button "Next" at bounding box center [413, 277] width 181 height 21
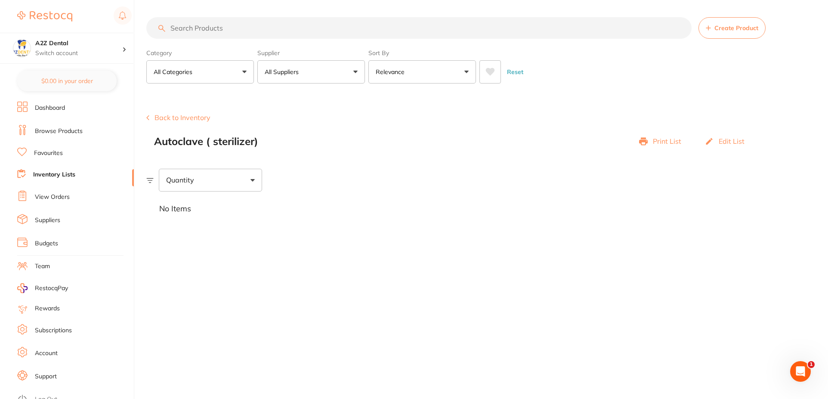
click at [41, 176] on link "Inventory Lists" at bounding box center [54, 175] width 42 height 9
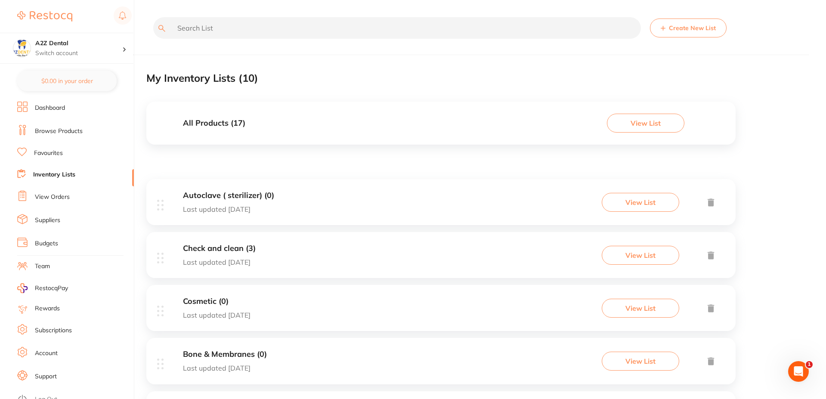
click at [51, 128] on link "Browse Products" at bounding box center [59, 131] width 48 height 9
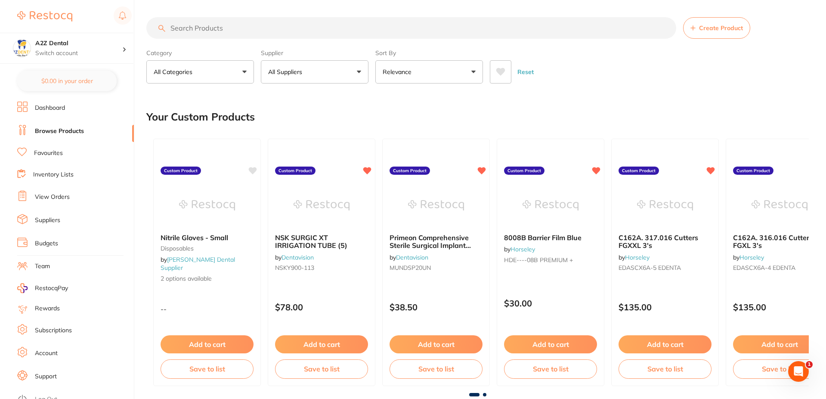
click at [360, 71] on button "All Suppliers" at bounding box center [315, 71] width 108 height 23
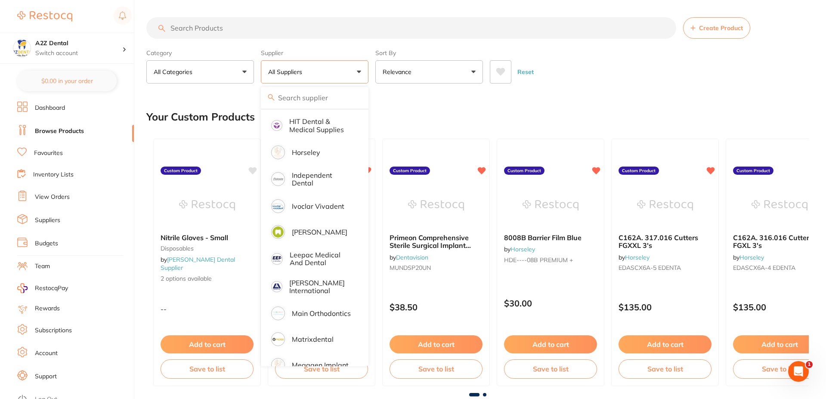
scroll to position [560, 0]
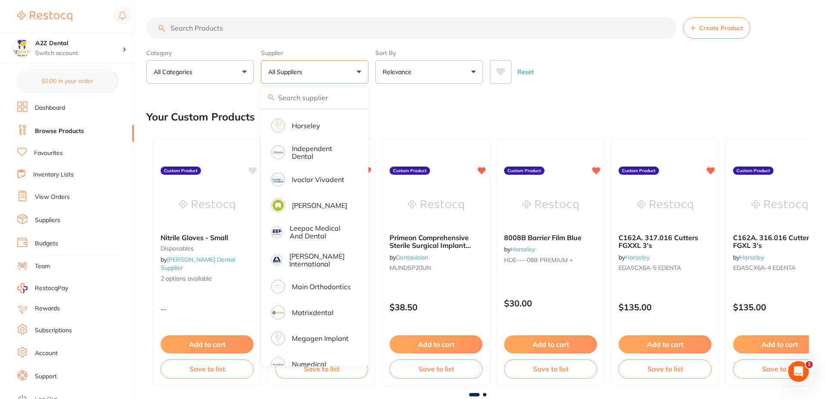
click at [244, 74] on button "All Categories" at bounding box center [200, 71] width 108 height 23
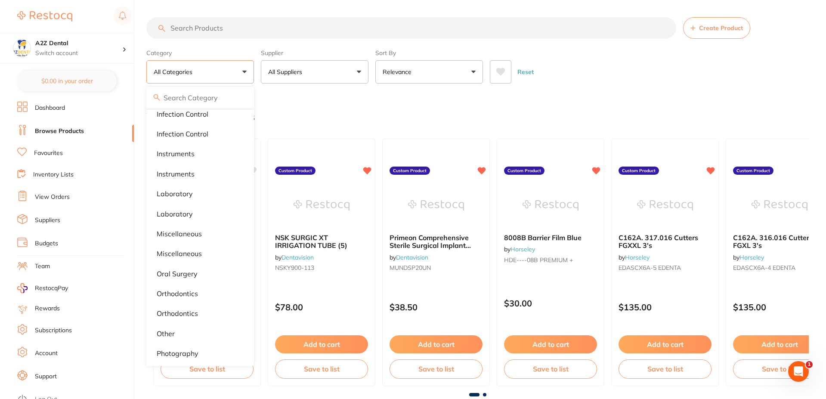
scroll to position [517, 0]
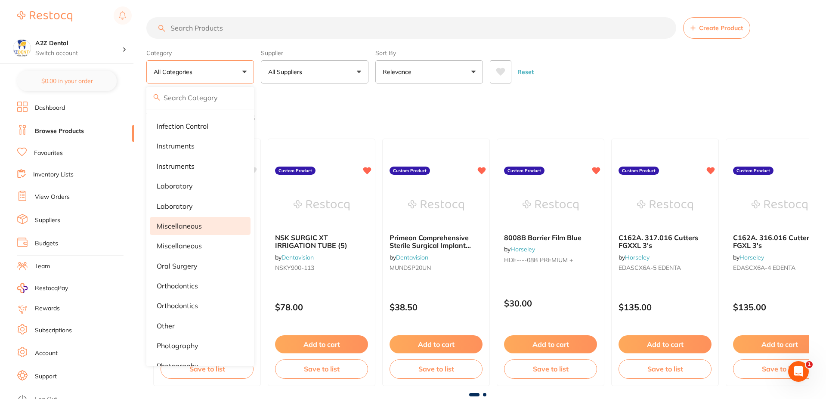
click at [195, 227] on p "miscellaneous" at bounding box center [179, 226] width 45 height 8
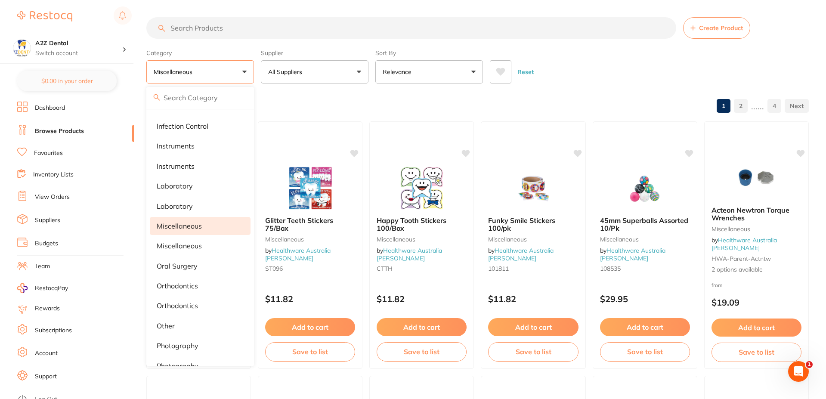
scroll to position [0, 0]
click at [623, 76] on div "Reset" at bounding box center [646, 68] width 312 height 30
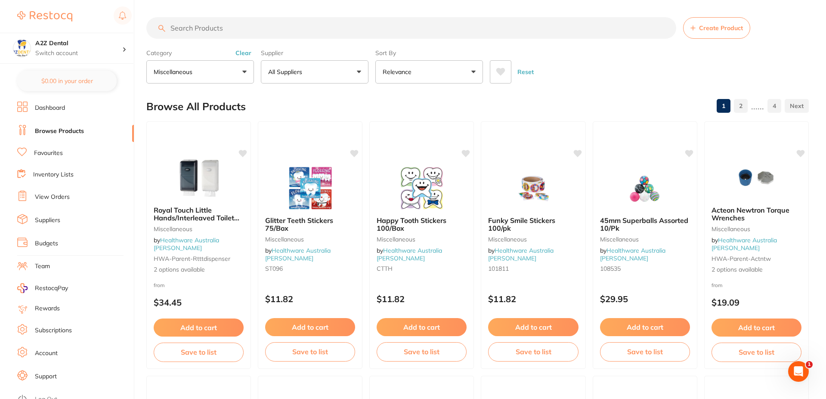
click at [244, 71] on button "miscellaneous" at bounding box center [200, 71] width 108 height 23
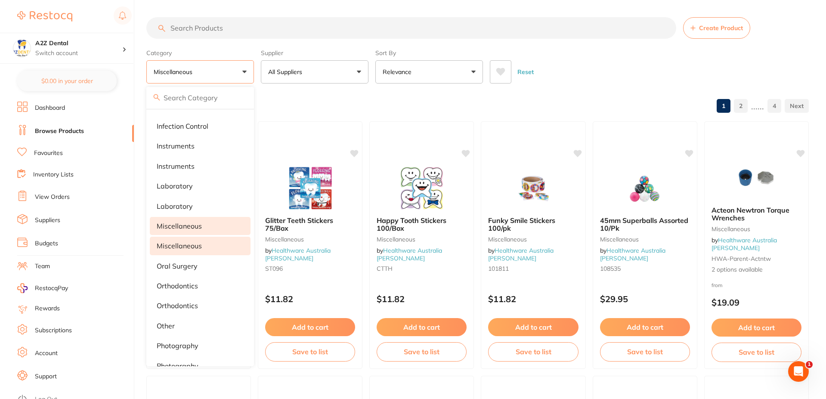
click at [175, 246] on p "Miscellaneous" at bounding box center [179, 246] width 45 height 8
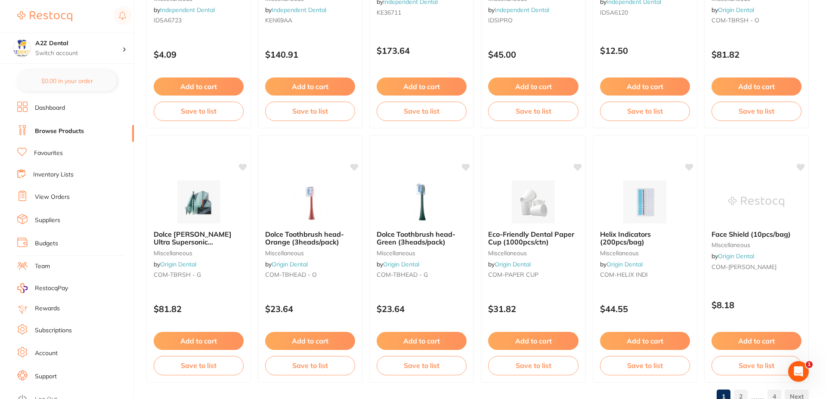
scroll to position [2050, 0]
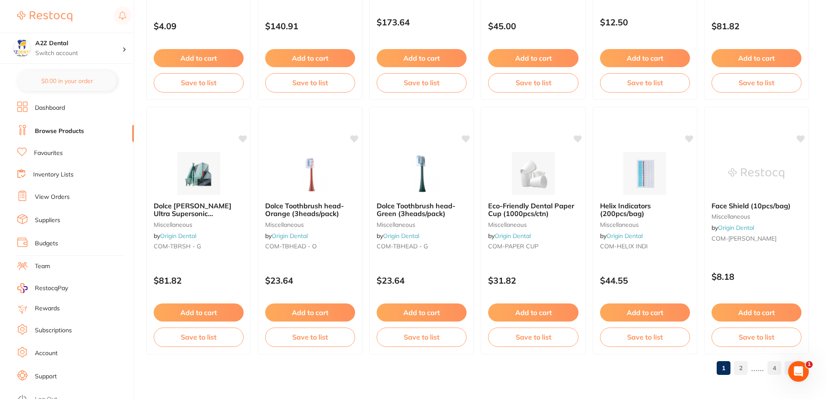
click at [743, 370] on link "2" at bounding box center [741, 368] width 14 height 17
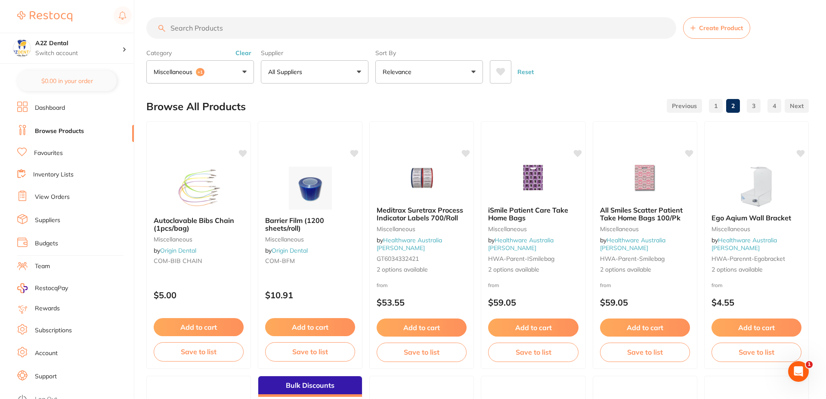
scroll to position [0, 0]
click at [301, 354] on button "Save to list" at bounding box center [310, 353] width 91 height 19
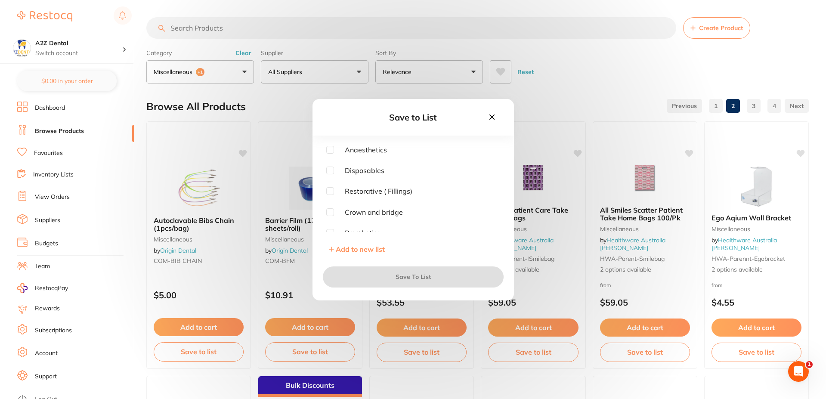
click at [328, 171] on input "checkbox" at bounding box center [330, 171] width 8 height 8
checkbox input "true"
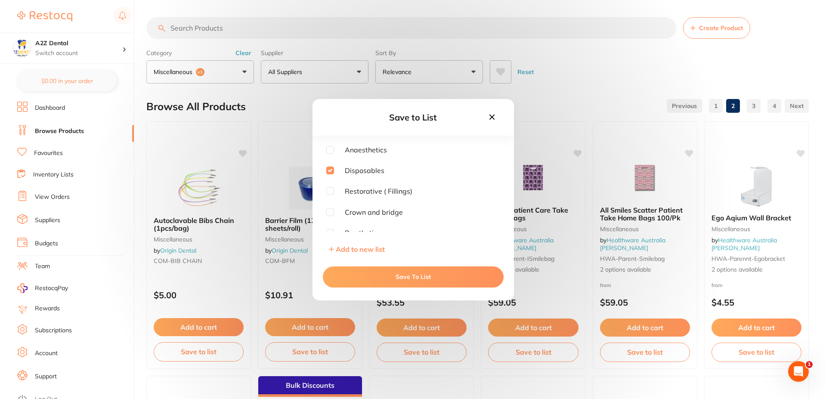
click at [418, 273] on button "Save To List" at bounding box center [413, 277] width 181 height 21
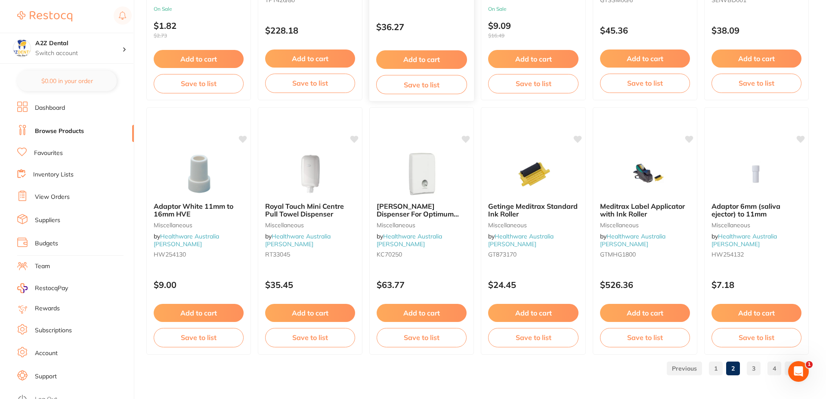
scroll to position [2050, 0]
click at [757, 369] on link "3" at bounding box center [754, 368] width 14 height 17
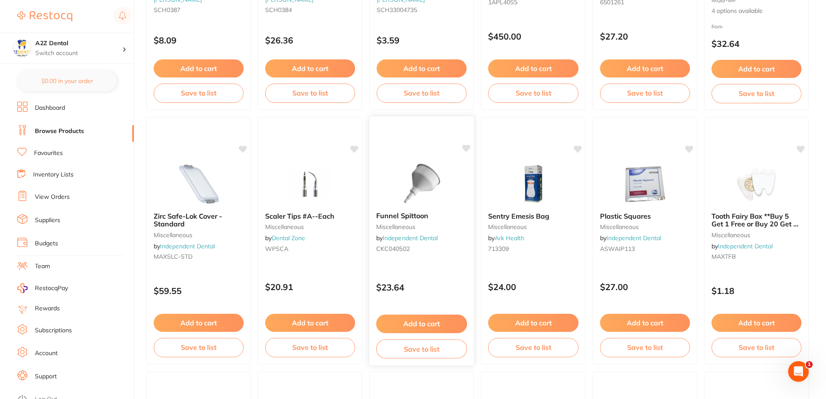
scroll to position [1292, 0]
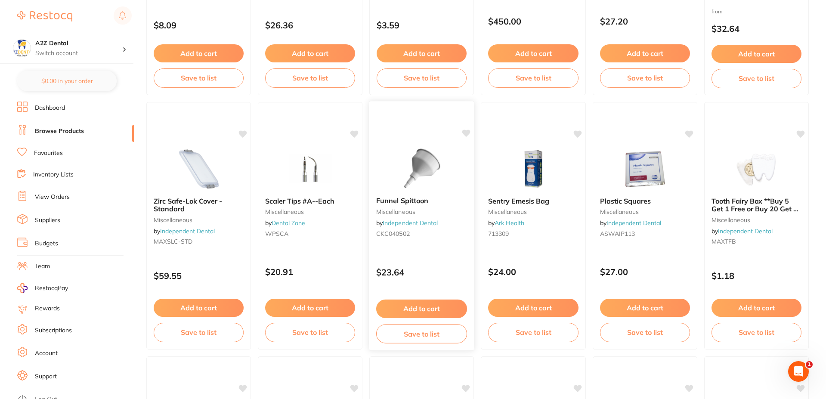
click at [417, 335] on button "Save to list" at bounding box center [421, 333] width 91 height 19
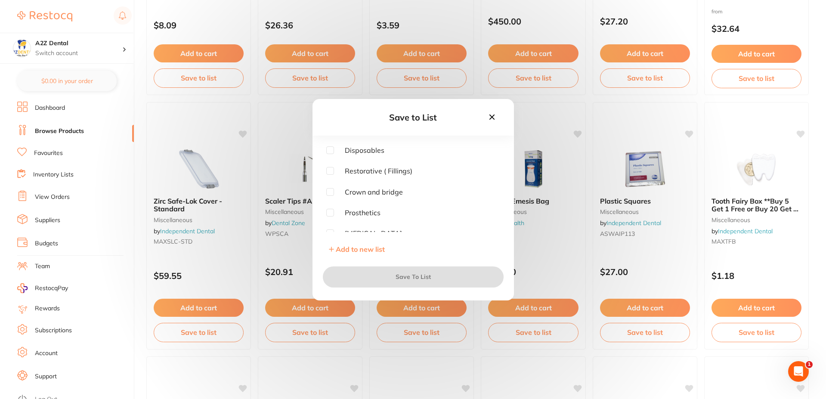
scroll to position [0, 0]
click at [330, 173] on input "checkbox" at bounding box center [330, 171] width 8 height 8
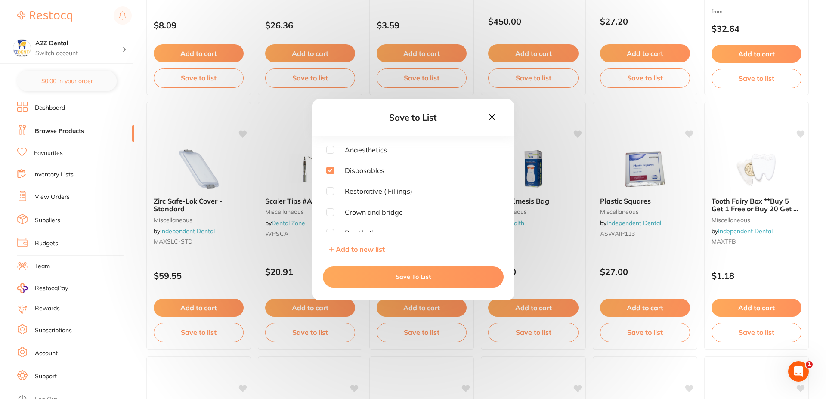
click at [332, 173] on input "checkbox" at bounding box center [330, 171] width 8 height 8
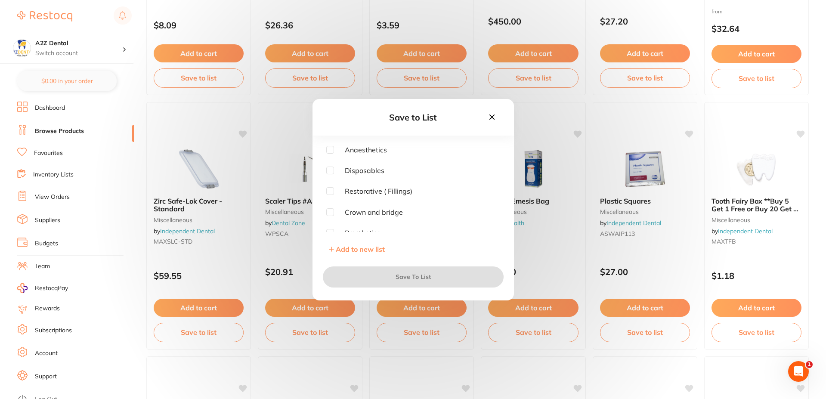
click at [110, 200] on div "Save to List Anaesthetics Disposables Restorative ( Fillings) Crown and bridge …" at bounding box center [413, 199] width 826 height 399
click at [331, 171] on input "checkbox" at bounding box center [330, 171] width 8 height 8
checkbox input "true"
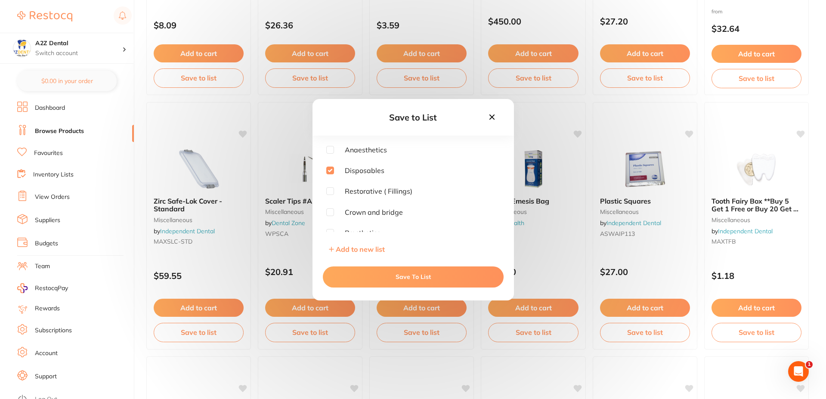
click at [415, 279] on button "Save To List" at bounding box center [413, 277] width 181 height 21
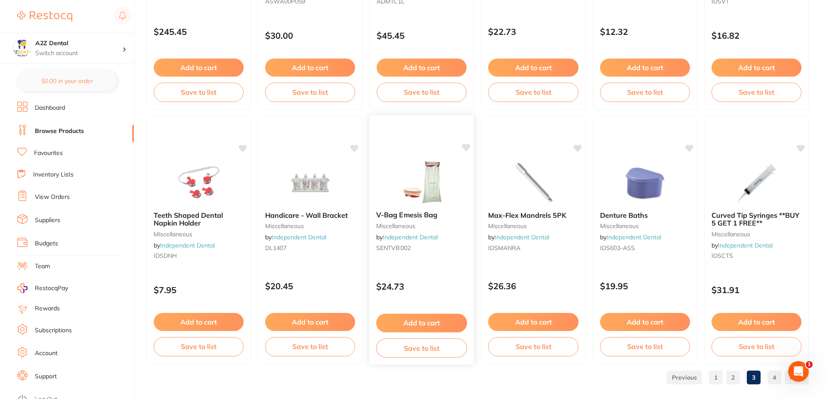
scroll to position [2050, 0]
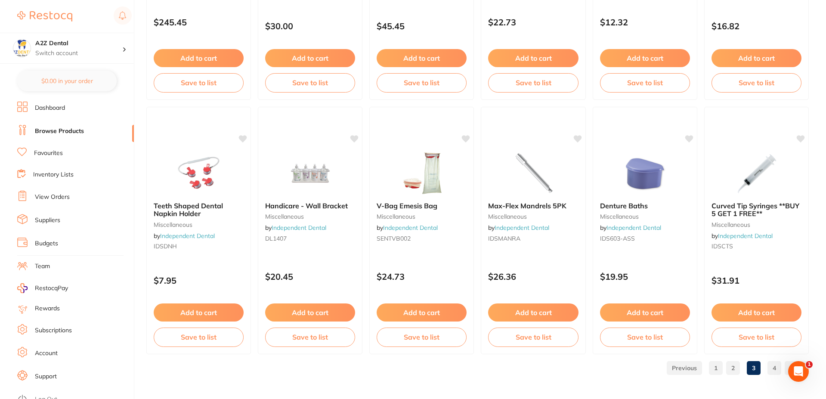
click at [778, 367] on link "4" at bounding box center [775, 368] width 14 height 17
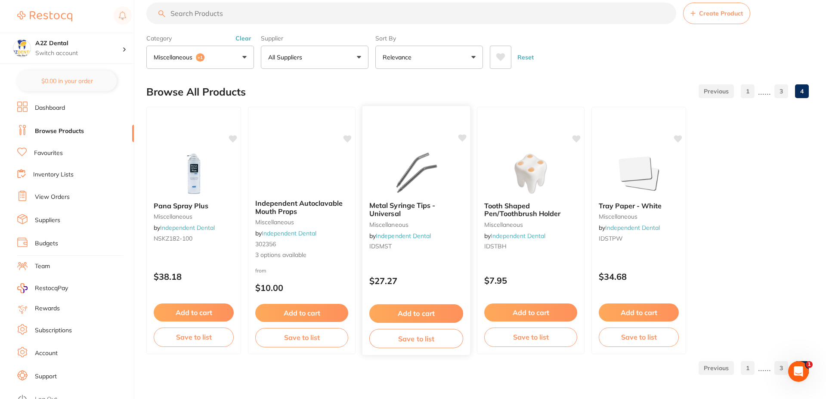
scroll to position [0, 0]
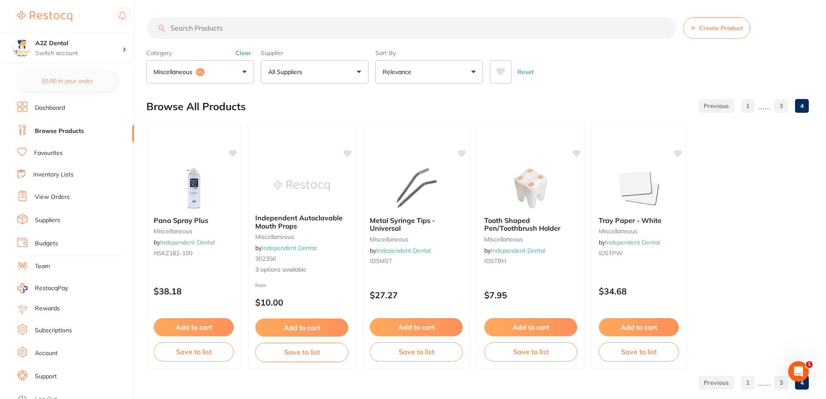
click at [244, 71] on button "miscellaneous +1" at bounding box center [200, 71] width 108 height 23
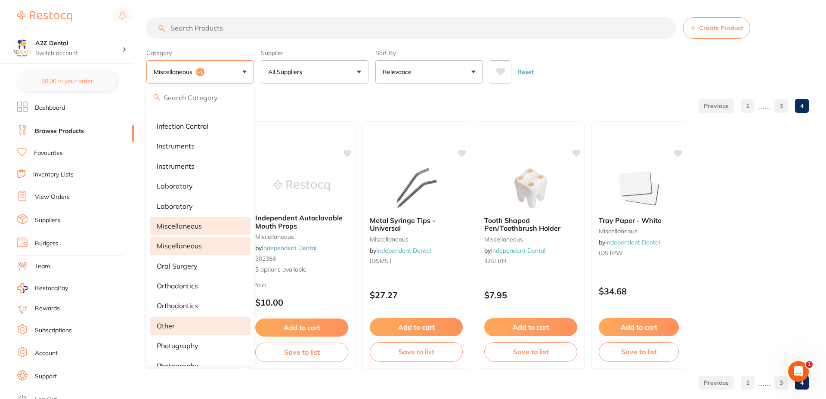
click at [169, 324] on p "other" at bounding box center [166, 326] width 18 height 8
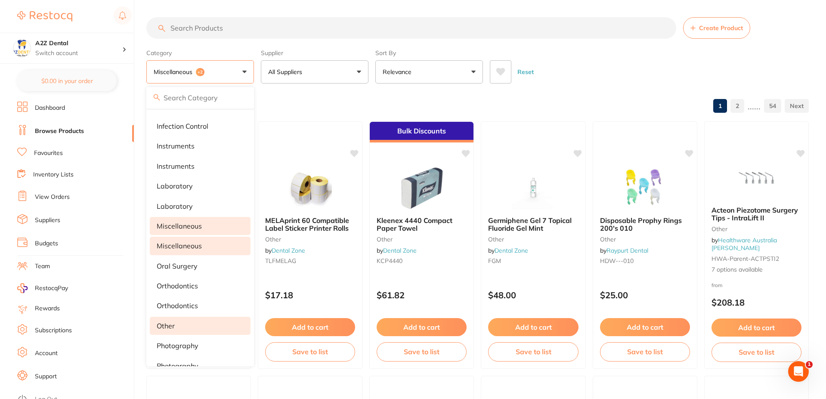
click at [85, 379] on li "Support" at bounding box center [75, 376] width 117 height 13
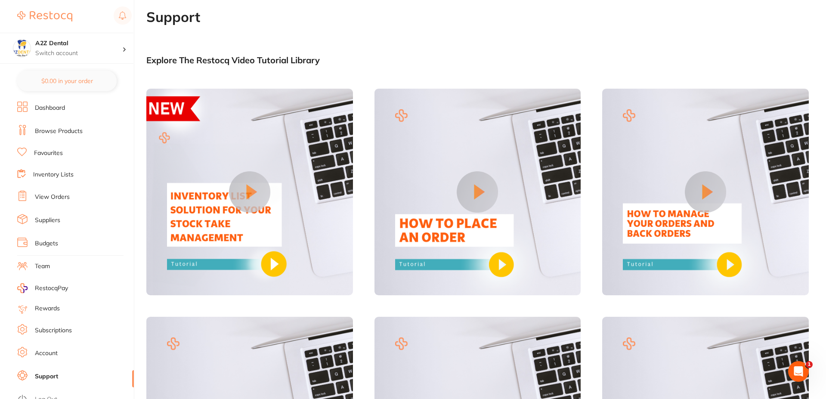
click at [62, 128] on link "Browse Products" at bounding box center [59, 131] width 48 height 9
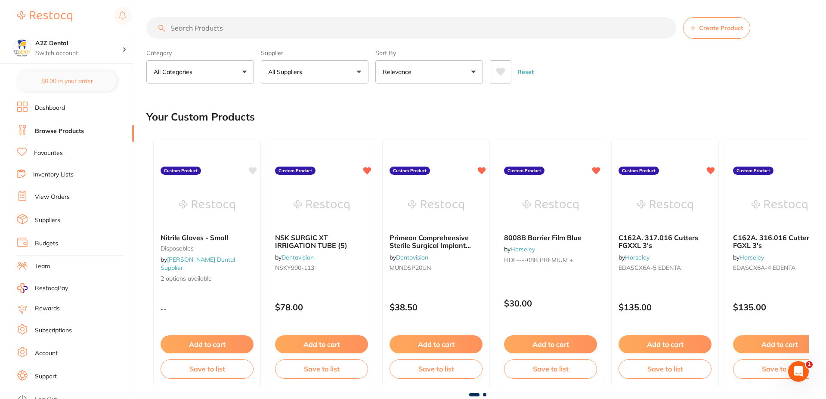
click at [242, 71] on button "All Categories" at bounding box center [200, 71] width 108 height 23
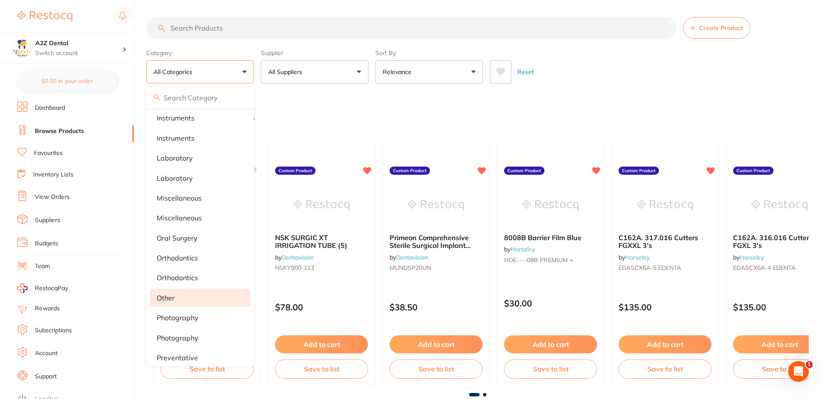
scroll to position [560, 0]
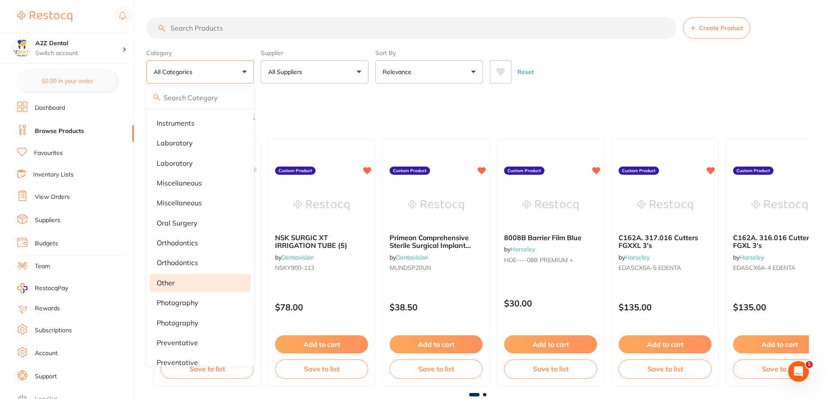
click at [170, 280] on p "other" at bounding box center [166, 283] width 18 height 8
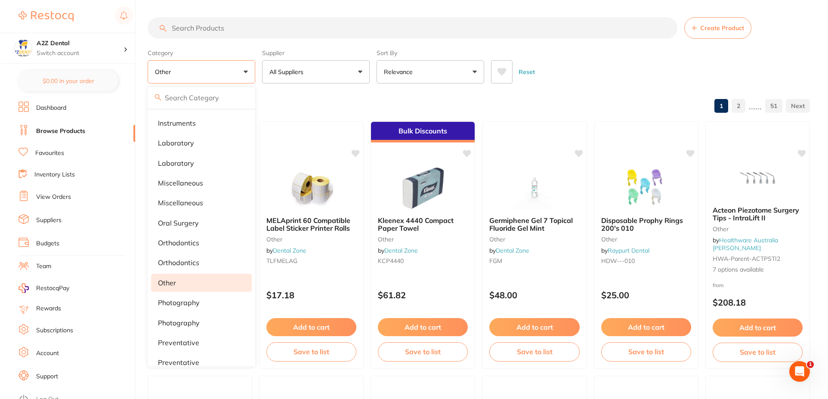
scroll to position [0, 0]
click at [624, 68] on div "Reset" at bounding box center [646, 68] width 312 height 30
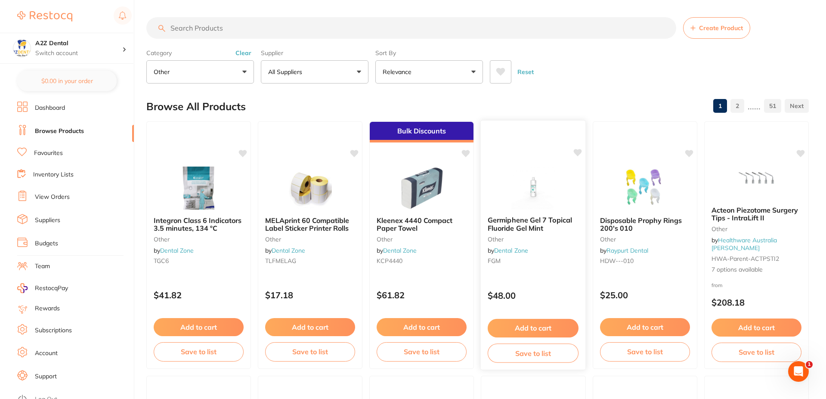
click at [514, 221] on span "Germiphene Gel 7 Topical Fluoride Gel Mint" at bounding box center [530, 224] width 84 height 17
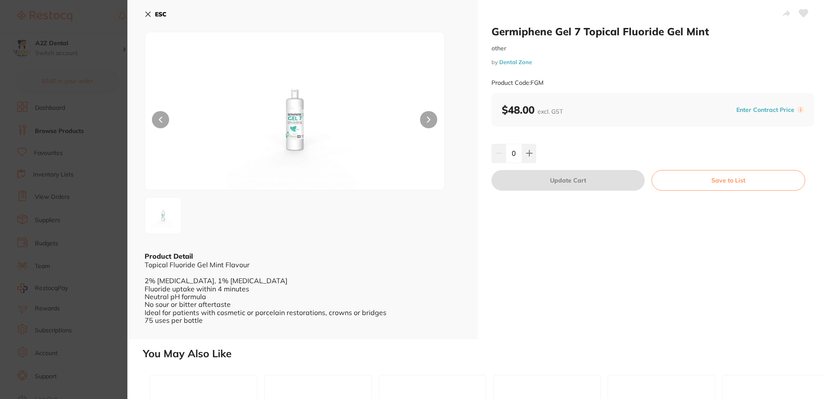
click at [151, 12] on icon at bounding box center [148, 14] width 7 height 7
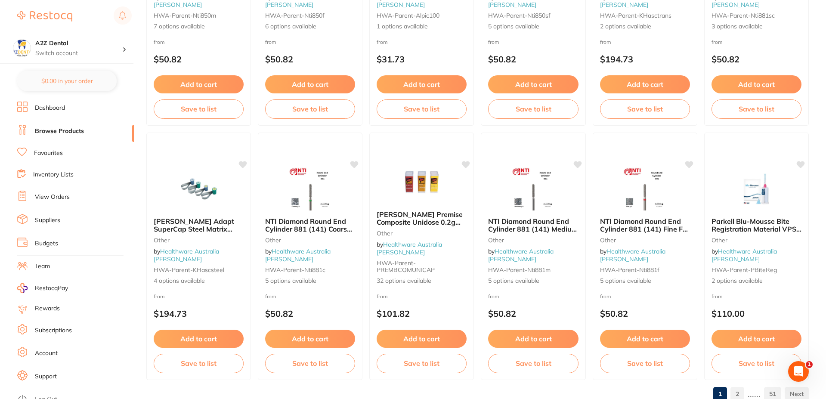
scroll to position [2050, 0]
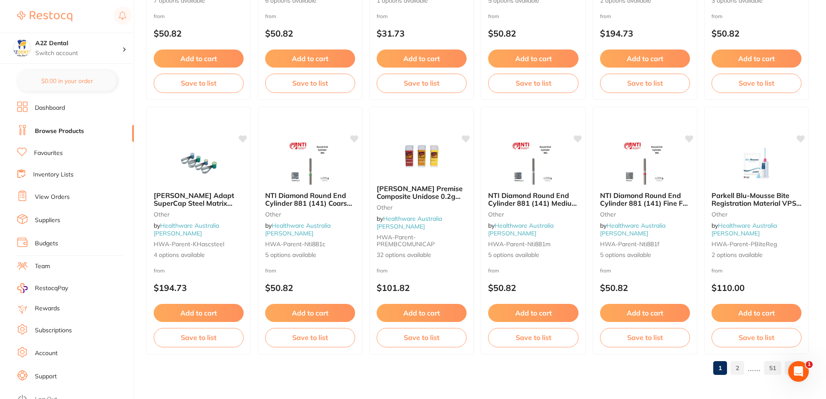
click at [738, 369] on link "2" at bounding box center [738, 368] width 14 height 17
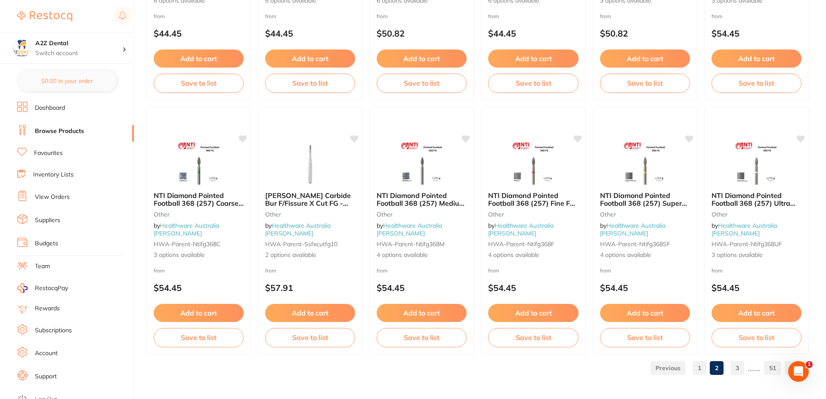
click at [740, 369] on link "3" at bounding box center [738, 368] width 14 height 17
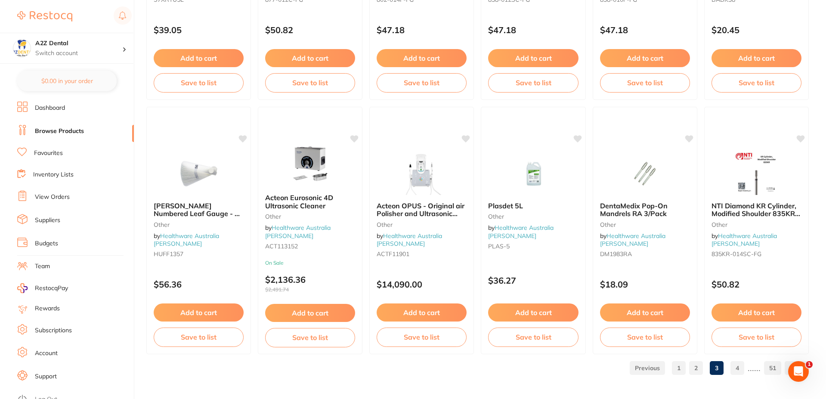
click at [740, 368] on link "4" at bounding box center [738, 368] width 14 height 17
